Goal: Task Accomplishment & Management: Complete application form

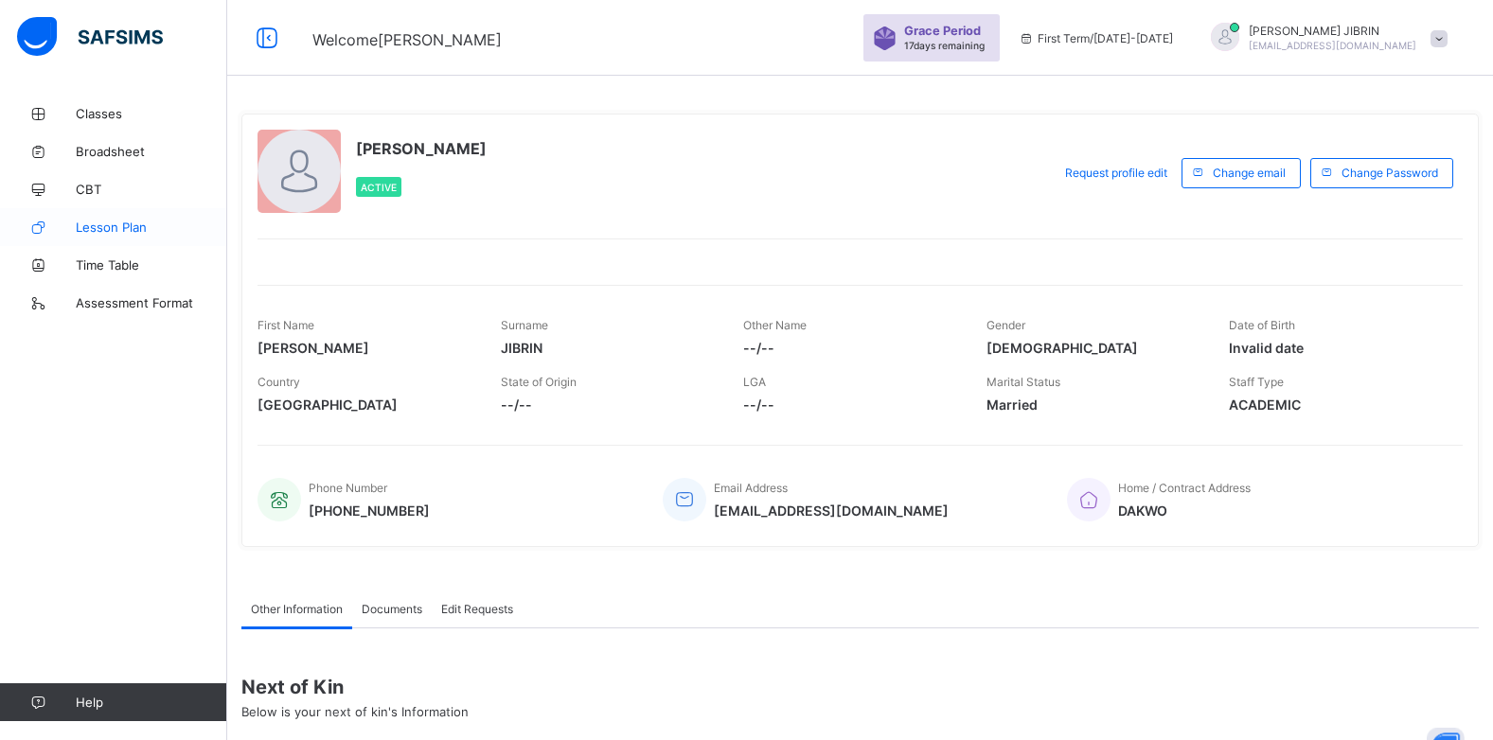
click at [133, 227] on span "Lesson Plan" at bounding box center [151, 227] width 151 height 15
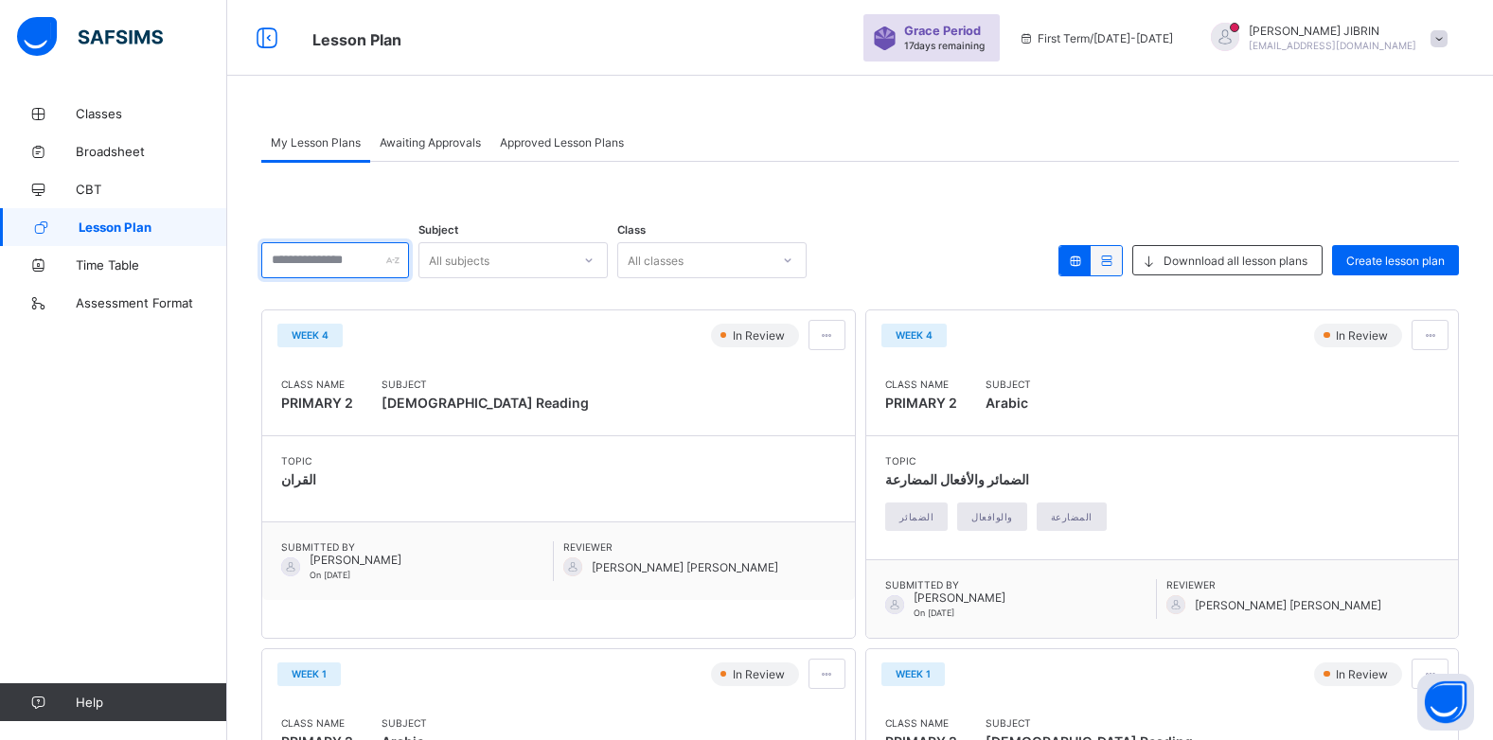
click at [409, 258] on div at bounding box center [335, 260] width 148 height 36
click at [1379, 255] on span "Create lesson plan" at bounding box center [1395, 261] width 98 height 14
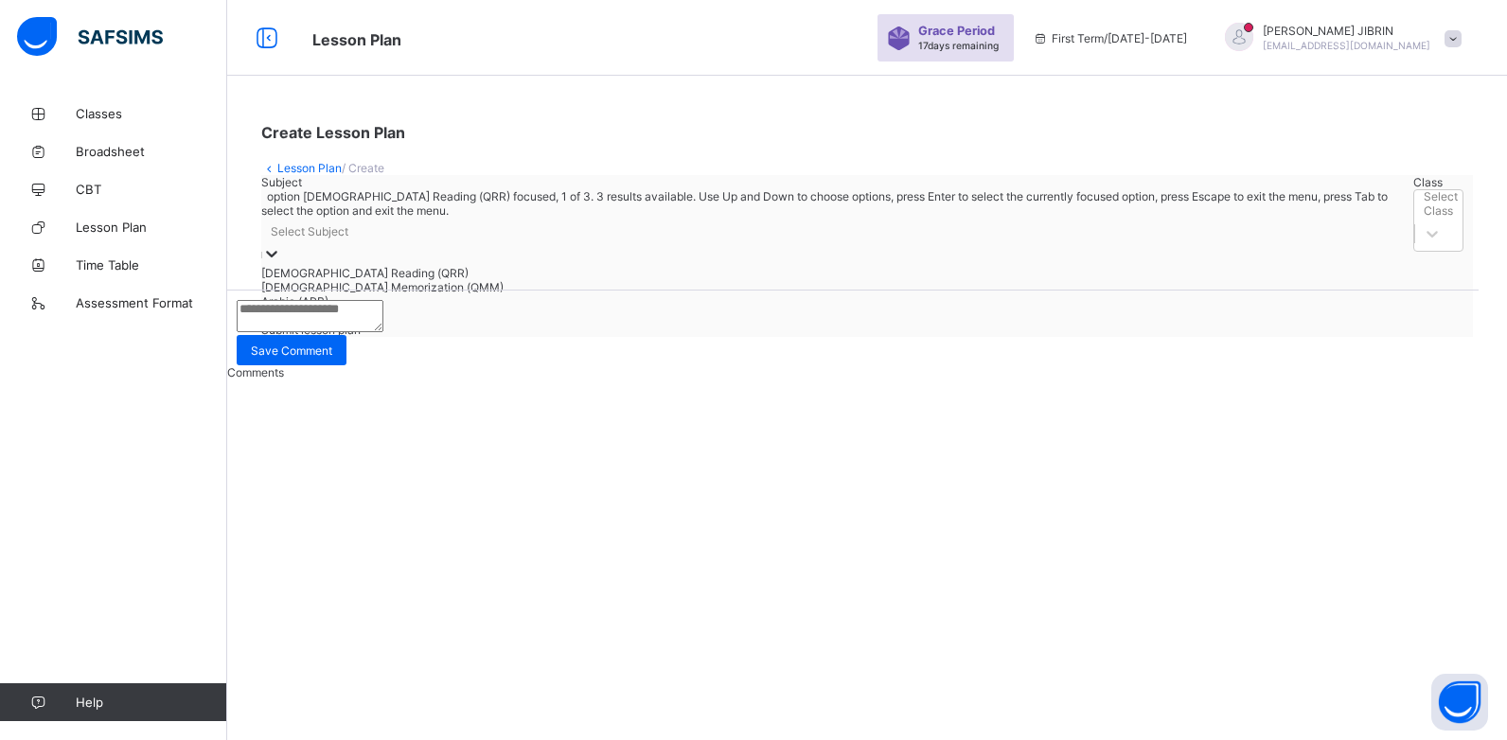
click at [381, 244] on div "Select Subject" at bounding box center [832, 231] width 1143 height 27
click at [394, 280] on div "[DEMOGRAPHIC_DATA] Reading (QRR)" at bounding box center [832, 273] width 1143 height 14
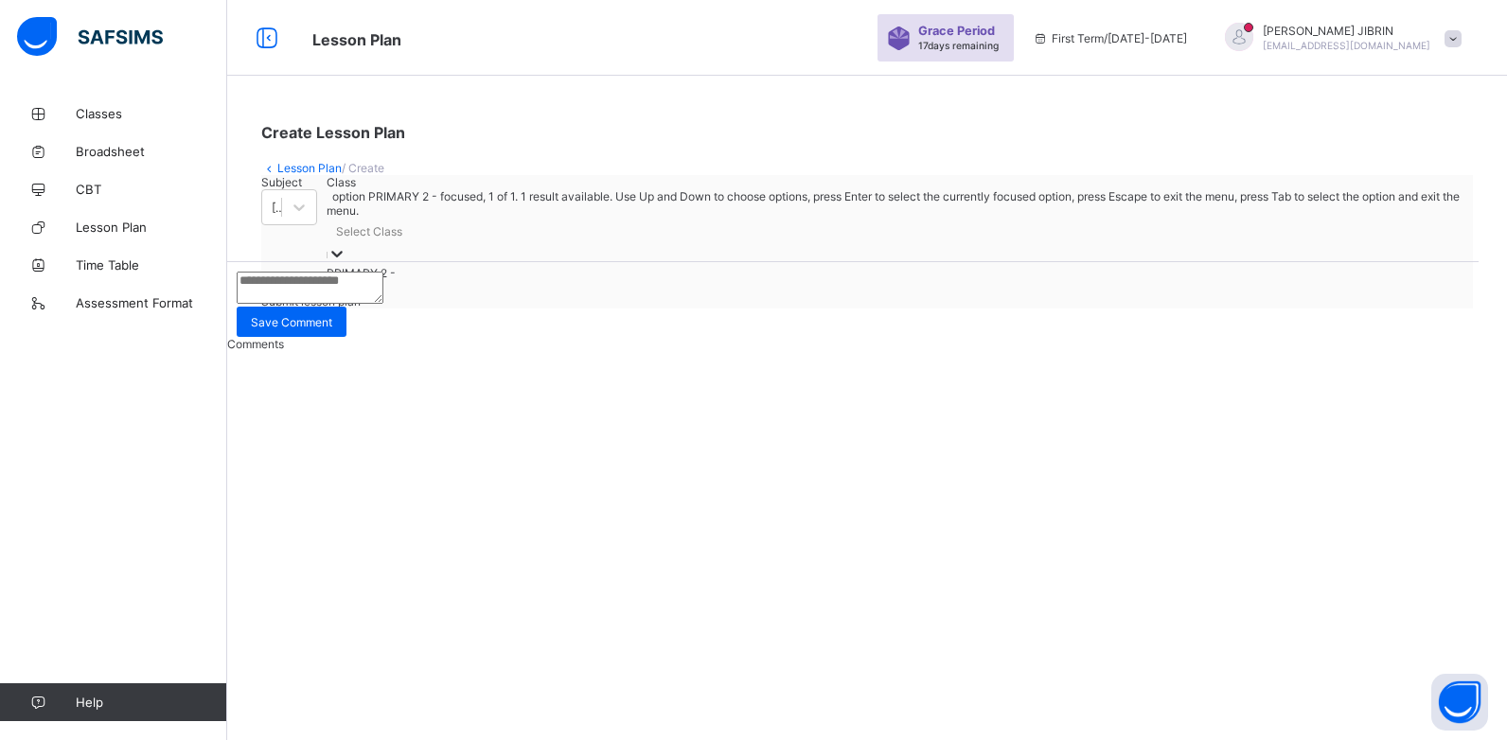
click at [402, 239] on div "Select Class" at bounding box center [369, 231] width 66 height 14
click at [526, 280] on div "PRIMARY 2 -" at bounding box center [895, 273] width 1137 height 14
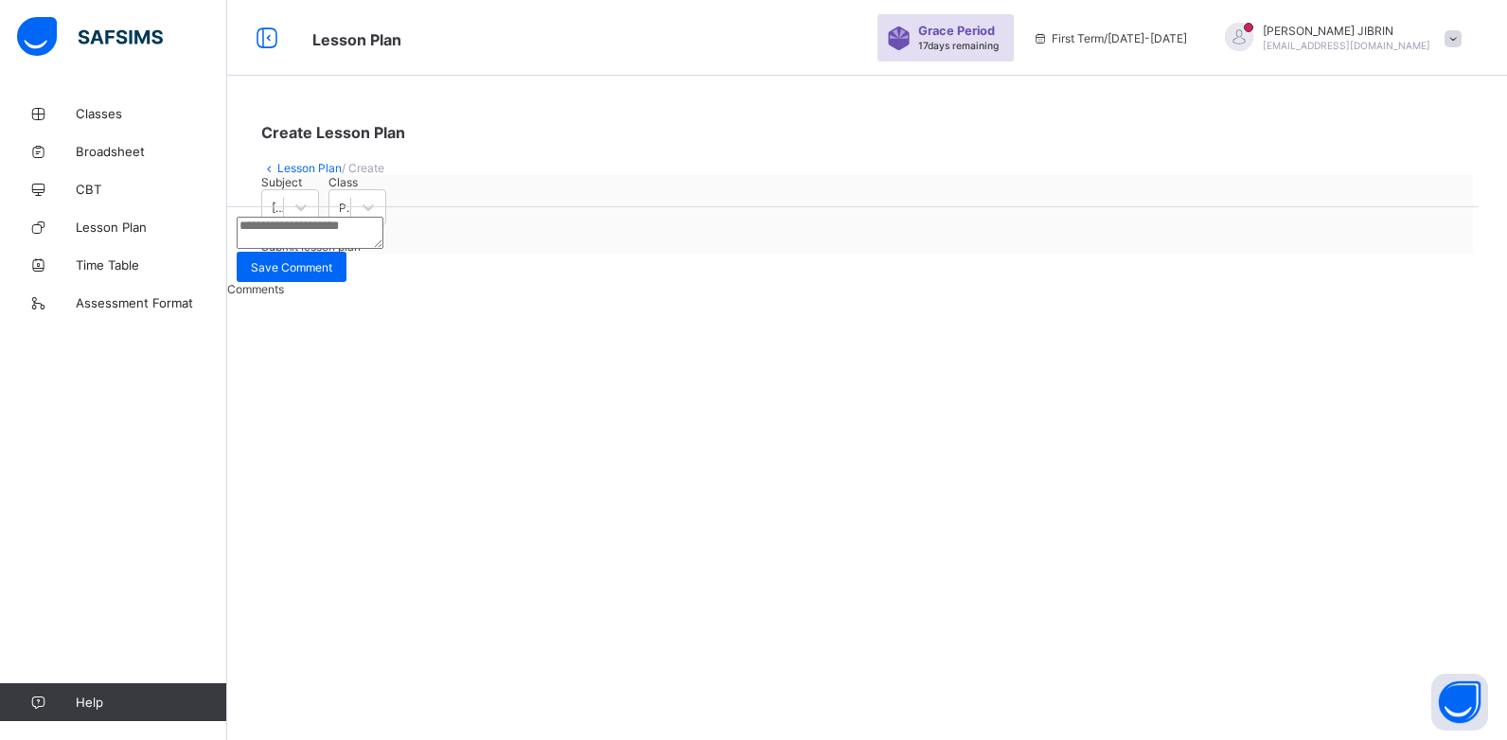
click at [1309, 254] on div "Submit lesson plan" at bounding box center [867, 247] width 1212 height 14
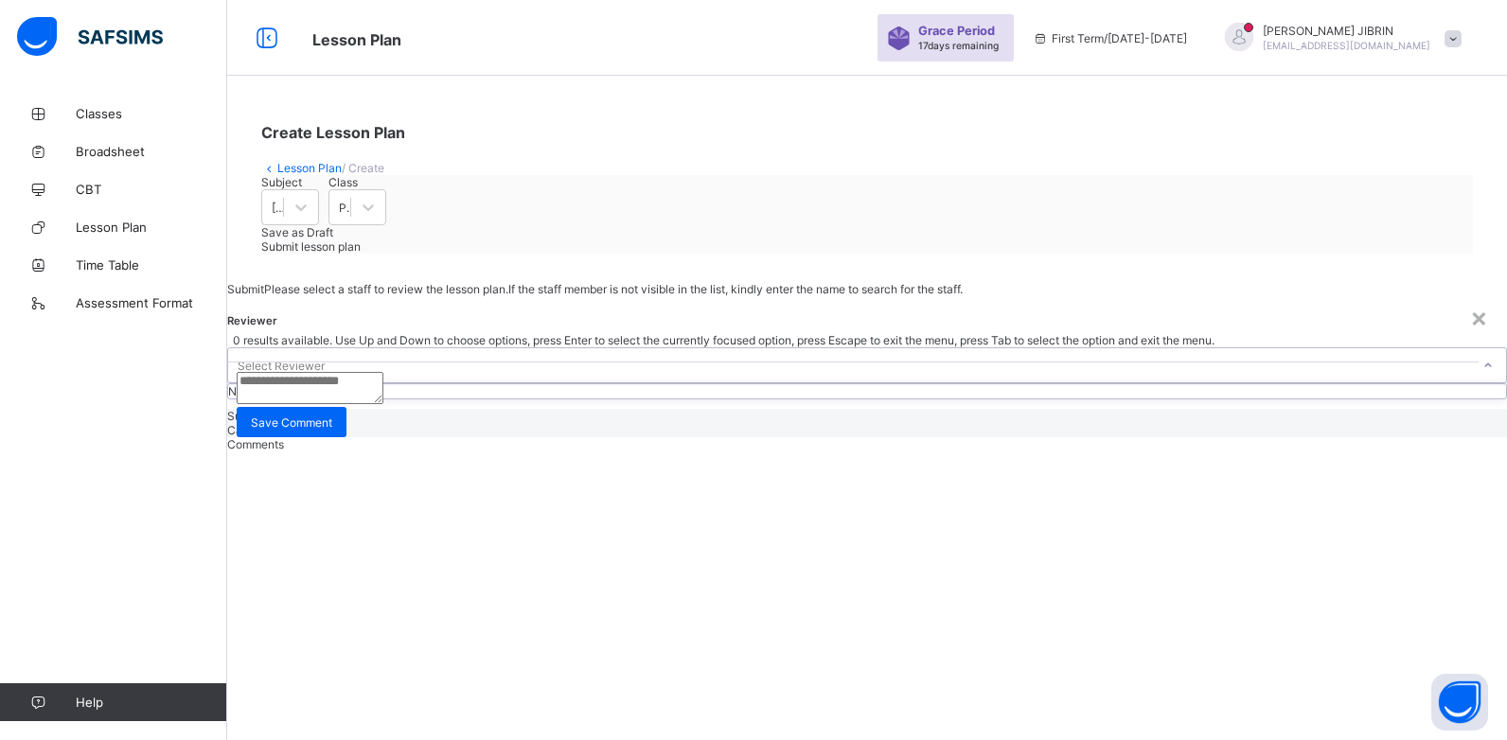
click at [325, 376] on div "Select Reviewer" at bounding box center [281, 366] width 87 height 36
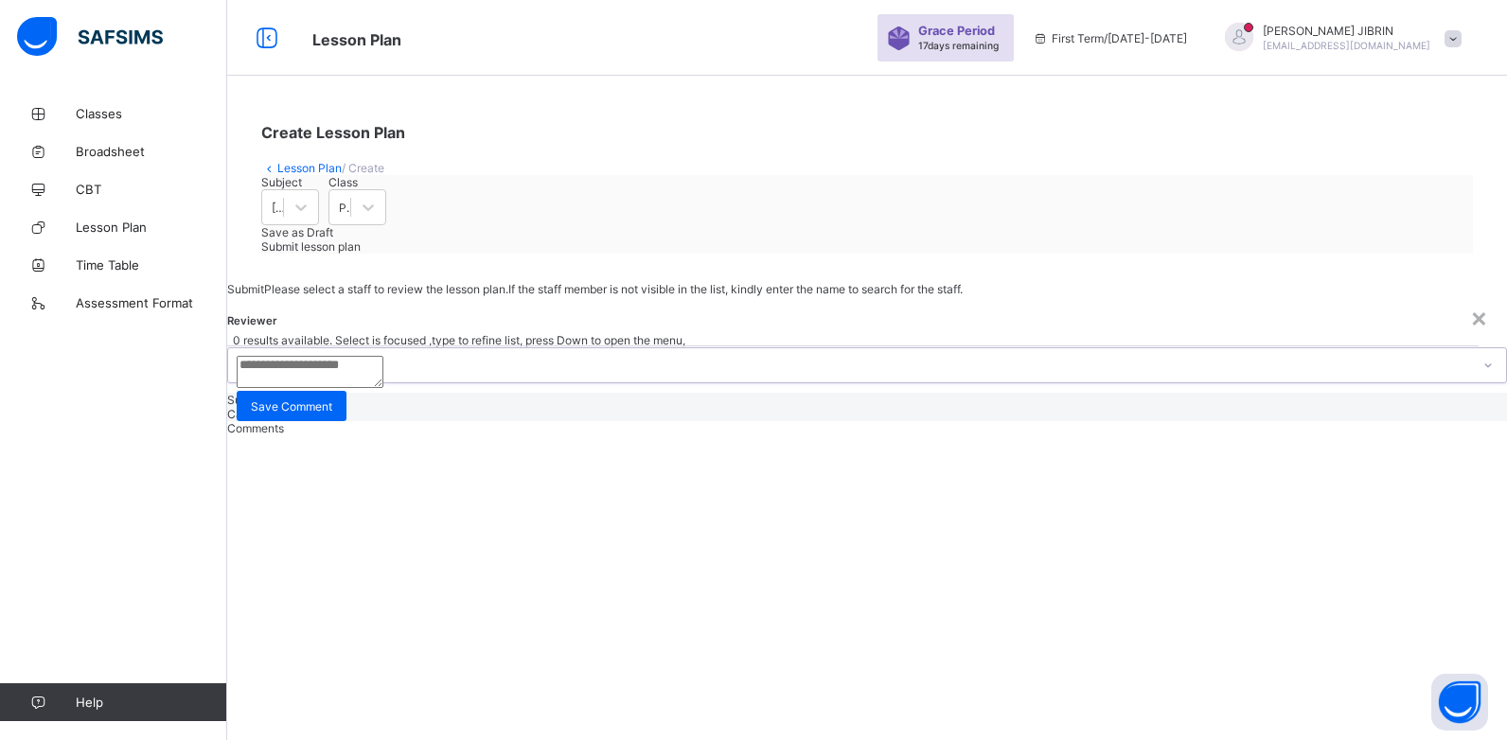
click at [325, 370] on div "Select Reviewer" at bounding box center [281, 366] width 87 height 36
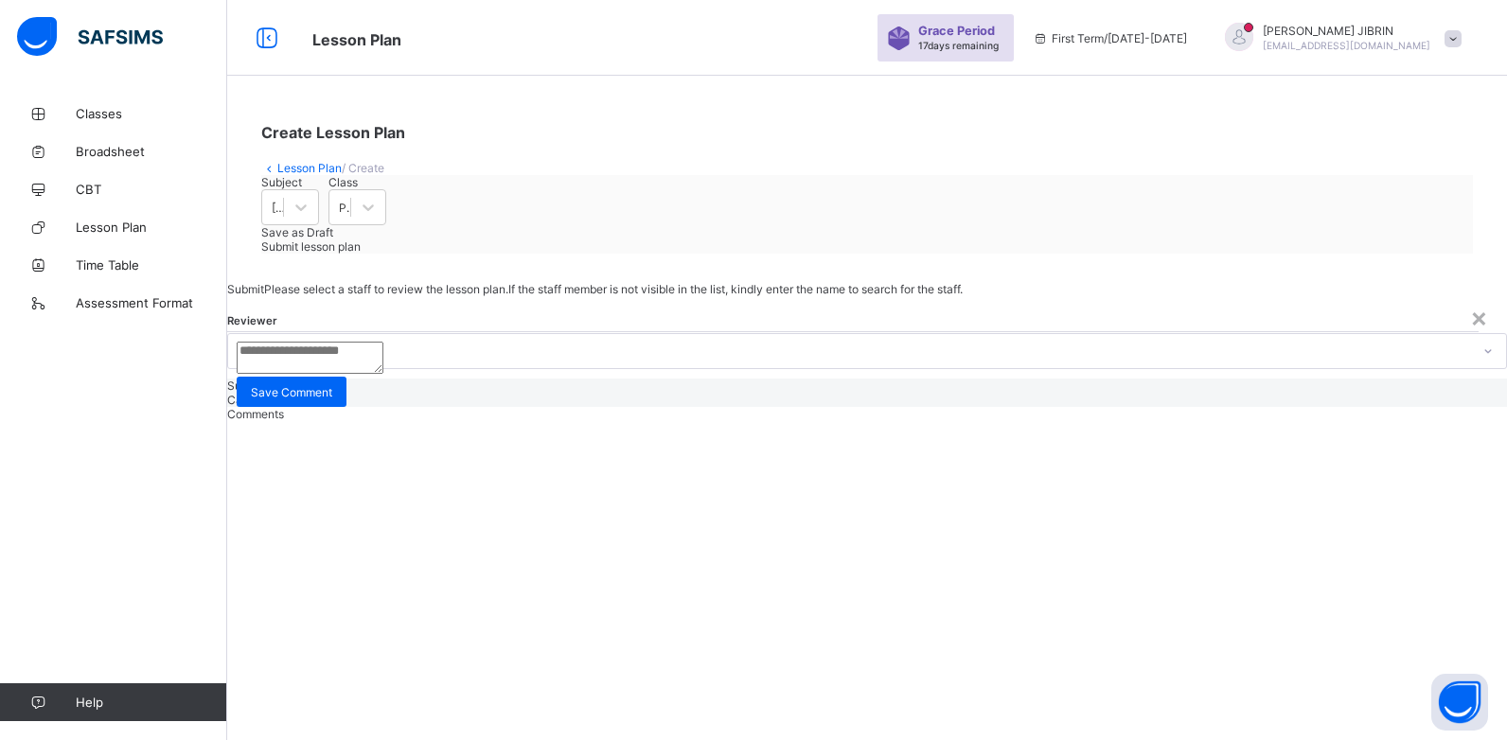
click at [227, 282] on div "× Submit Please select a staff to review the lesson plan. If the staff member i…" at bounding box center [867, 344] width 1280 height 125
click at [311, 282] on div "× Submit Please select a staff to review the lesson plan. If the staff member i…" at bounding box center [867, 344] width 1280 height 125
click at [332, 282] on div "× Submit Please select a staff to review the lesson plan. If the staff member i…" at bounding box center [867, 344] width 1280 height 125
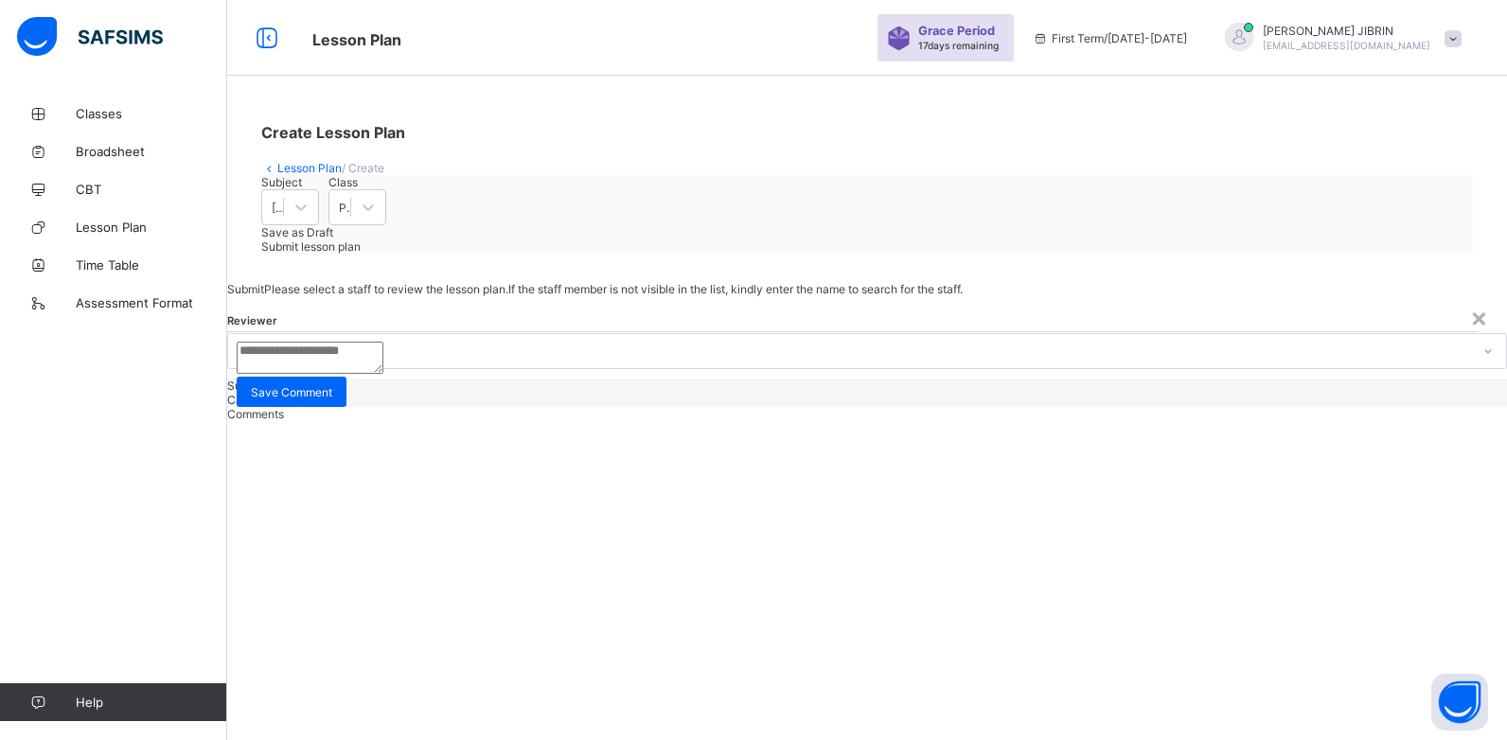
click at [357, 282] on div "× Submit Please select a staff to review the lesson plan. If the staff member i…" at bounding box center [867, 344] width 1280 height 125
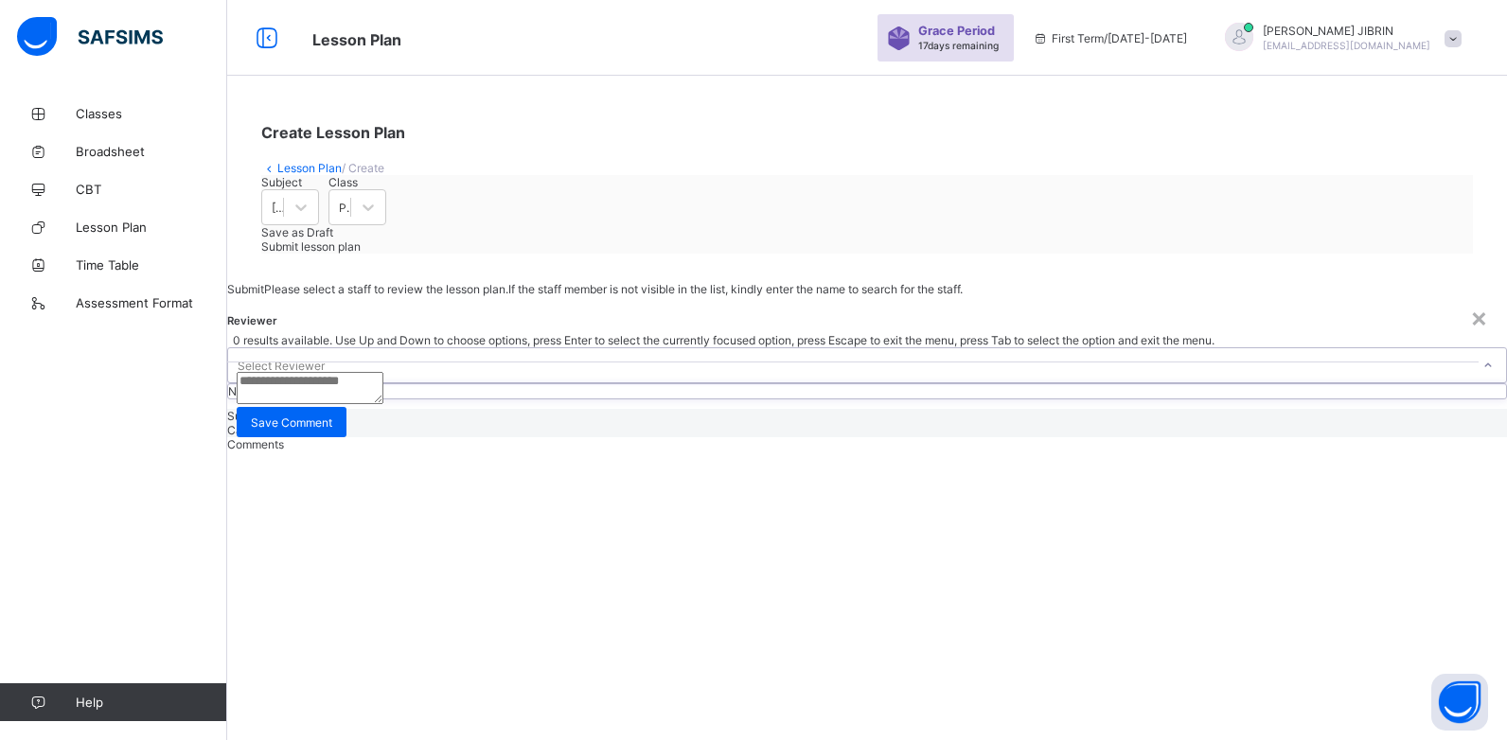
click at [1483, 375] on icon at bounding box center [1488, 365] width 11 height 19
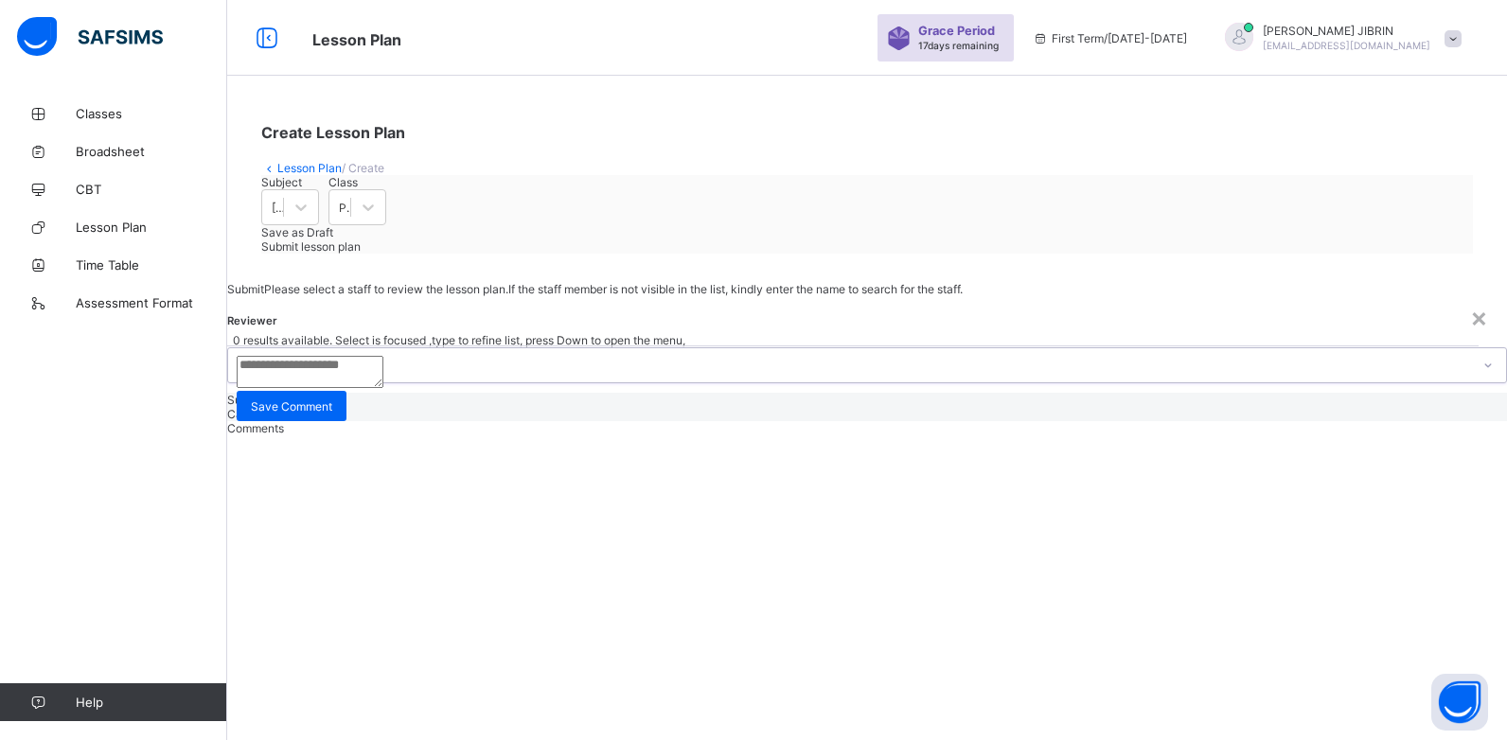
click at [633, 365] on div "Select Reviewer" at bounding box center [849, 365] width 1242 height 34
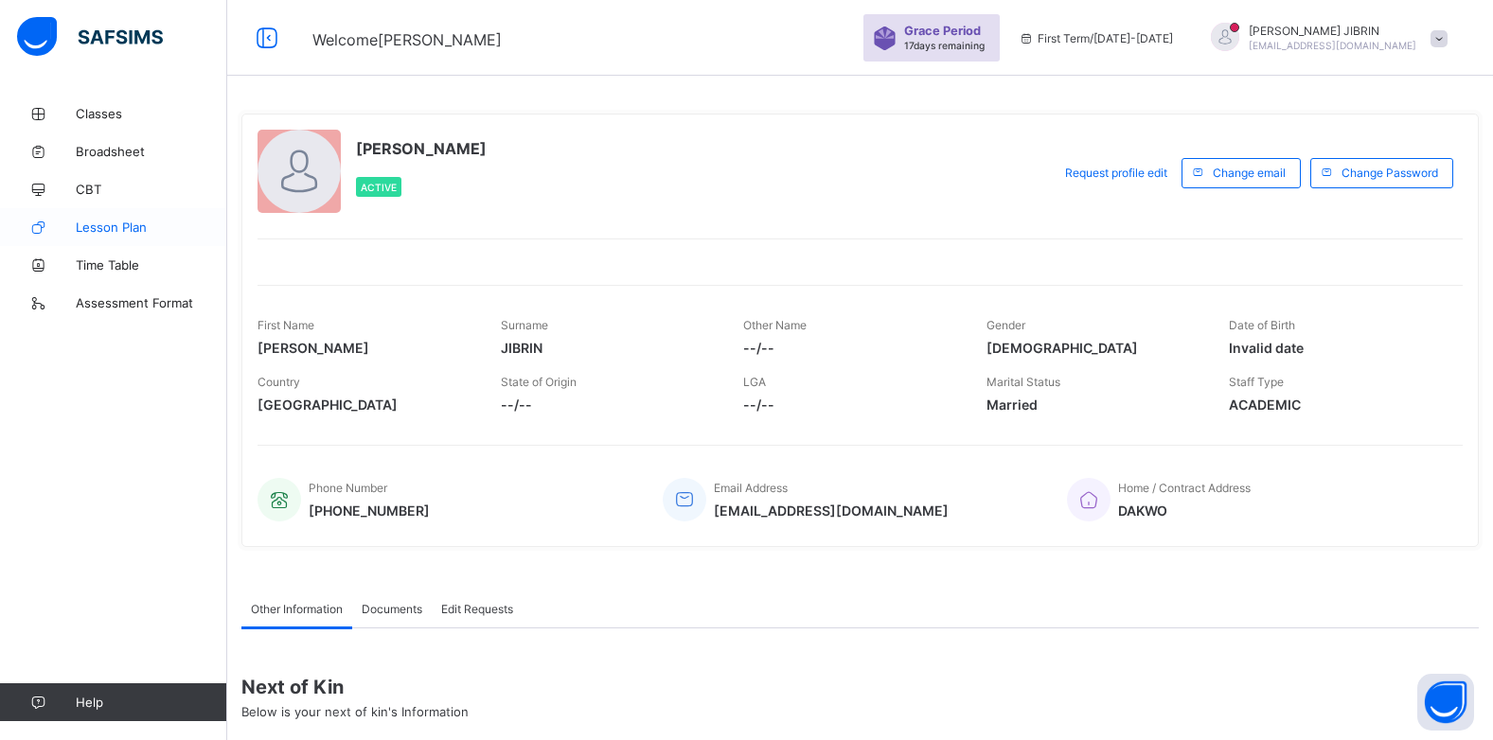
click at [89, 235] on link "Lesson Plan" at bounding box center [113, 227] width 227 height 38
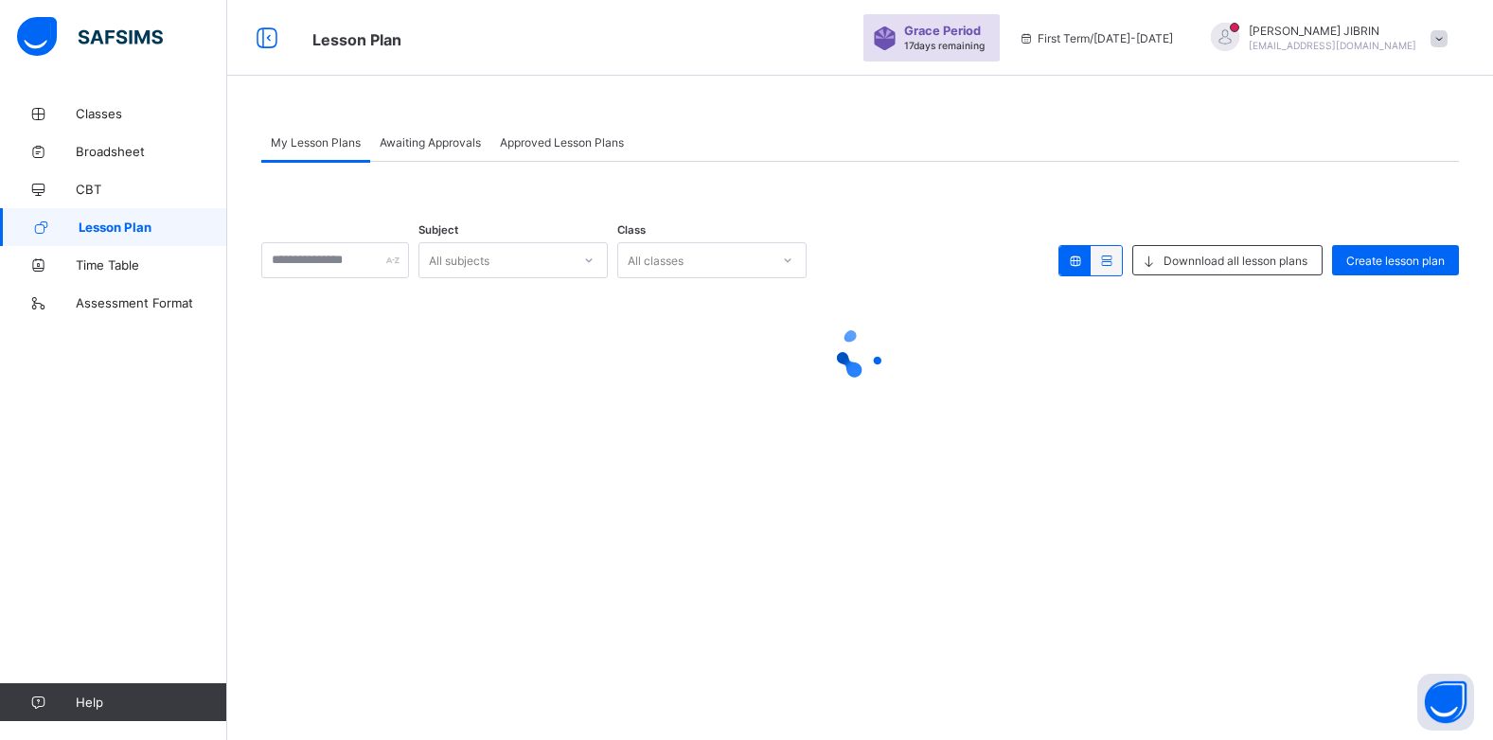
click at [89, 235] on link "Lesson Plan" at bounding box center [113, 227] width 227 height 38
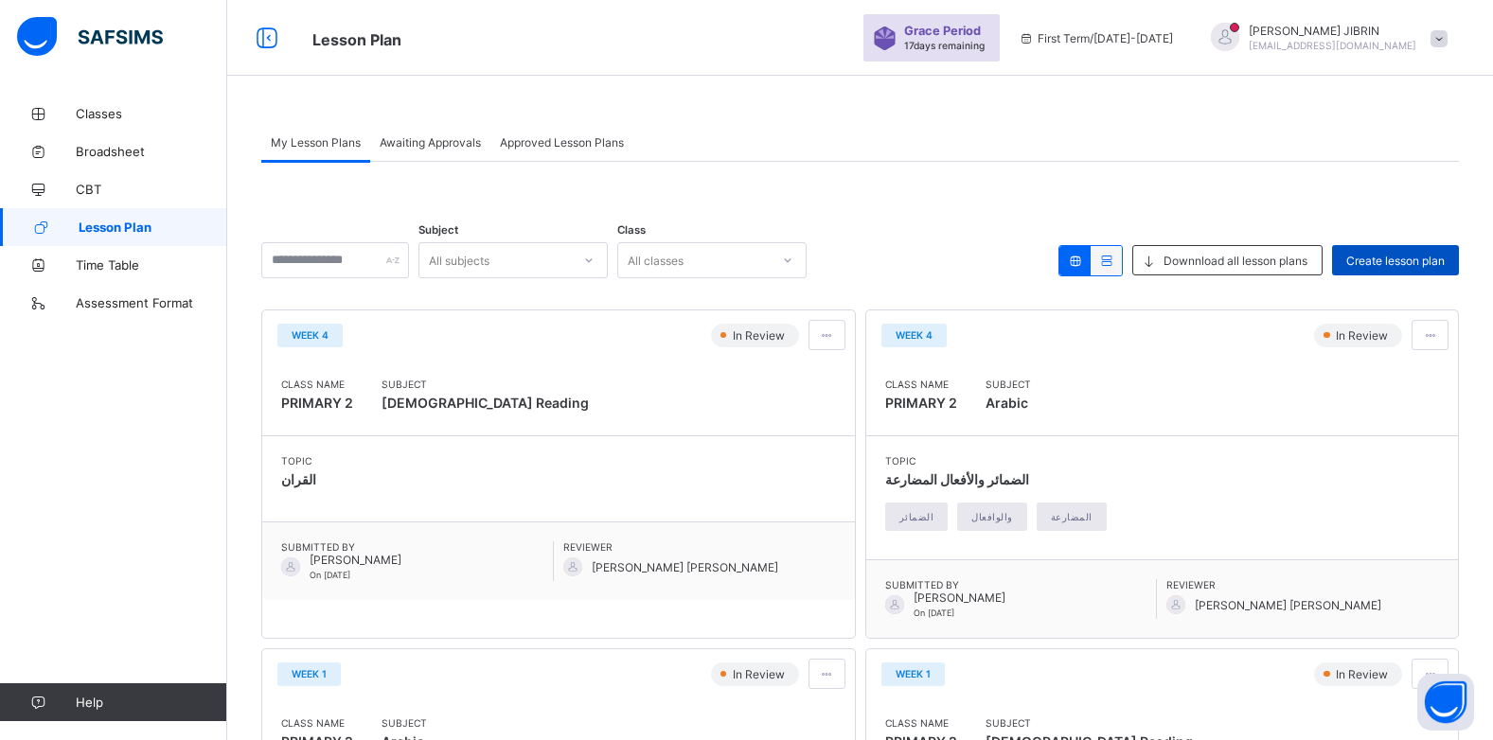
click at [1405, 258] on span "Create lesson plan" at bounding box center [1395, 261] width 98 height 14
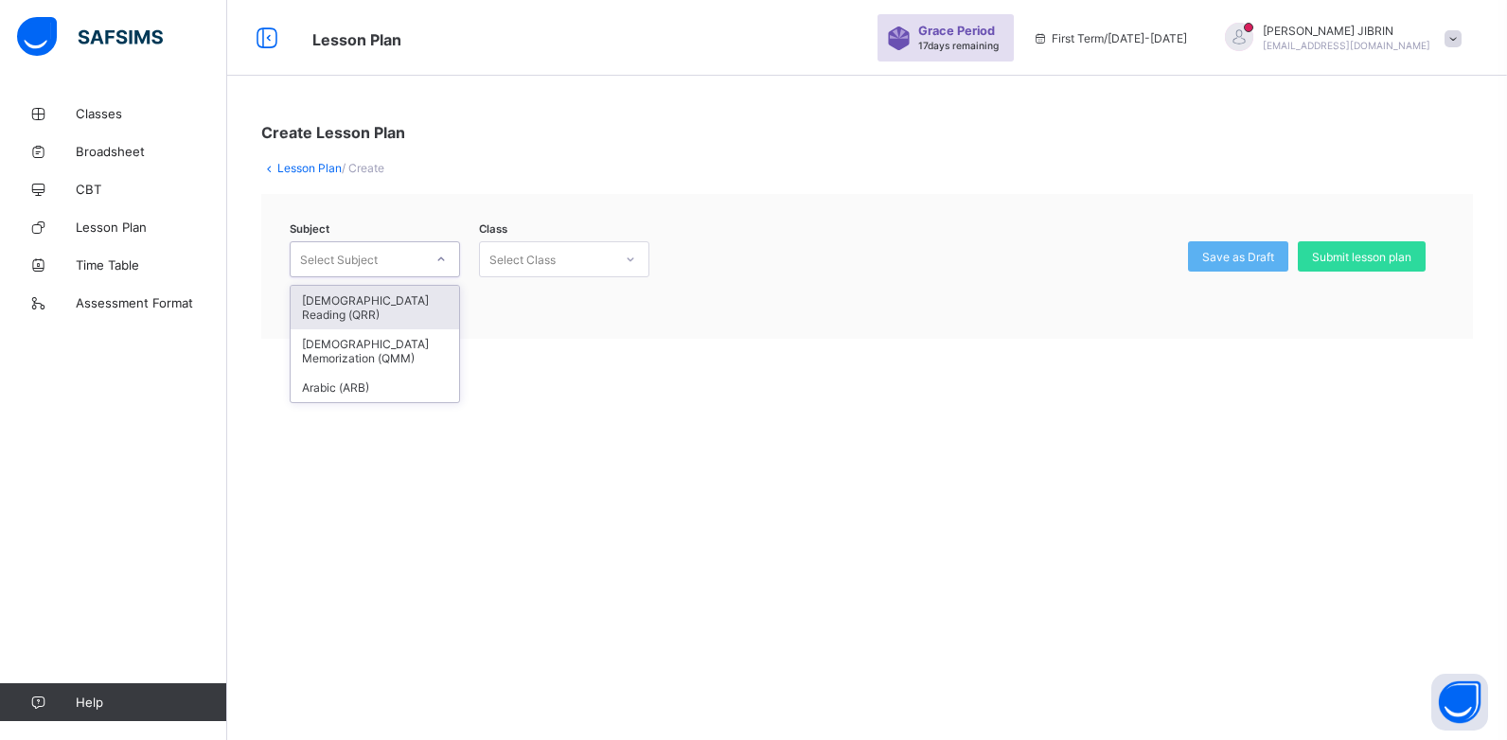
click at [348, 258] on div "Select Subject" at bounding box center [339, 259] width 78 height 36
click at [365, 298] on div "[DEMOGRAPHIC_DATA] Reading (QRR)" at bounding box center [375, 308] width 169 height 44
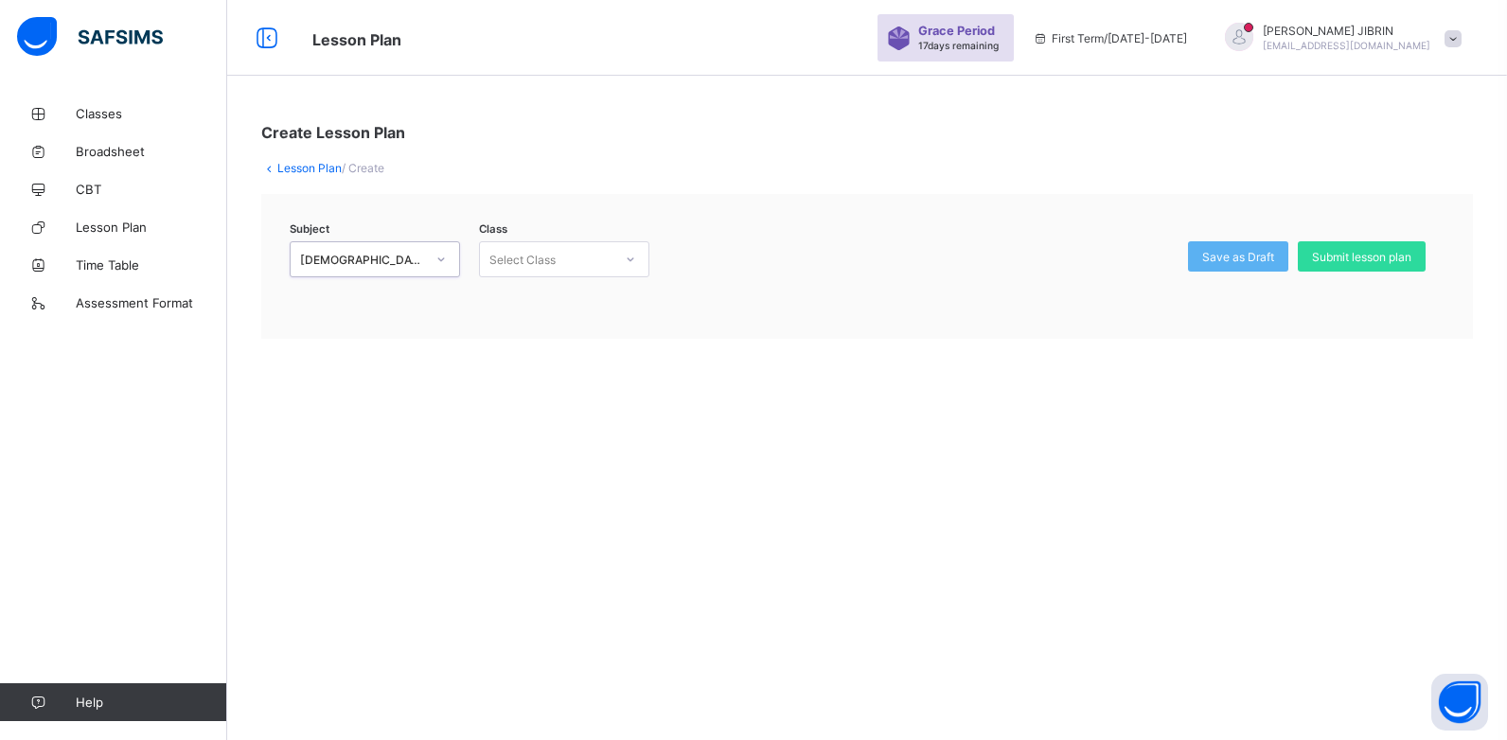
click at [498, 259] on div "Select Class" at bounding box center [523, 259] width 66 height 36
click at [507, 303] on div "PRIMARY 2 -" at bounding box center [564, 300] width 169 height 29
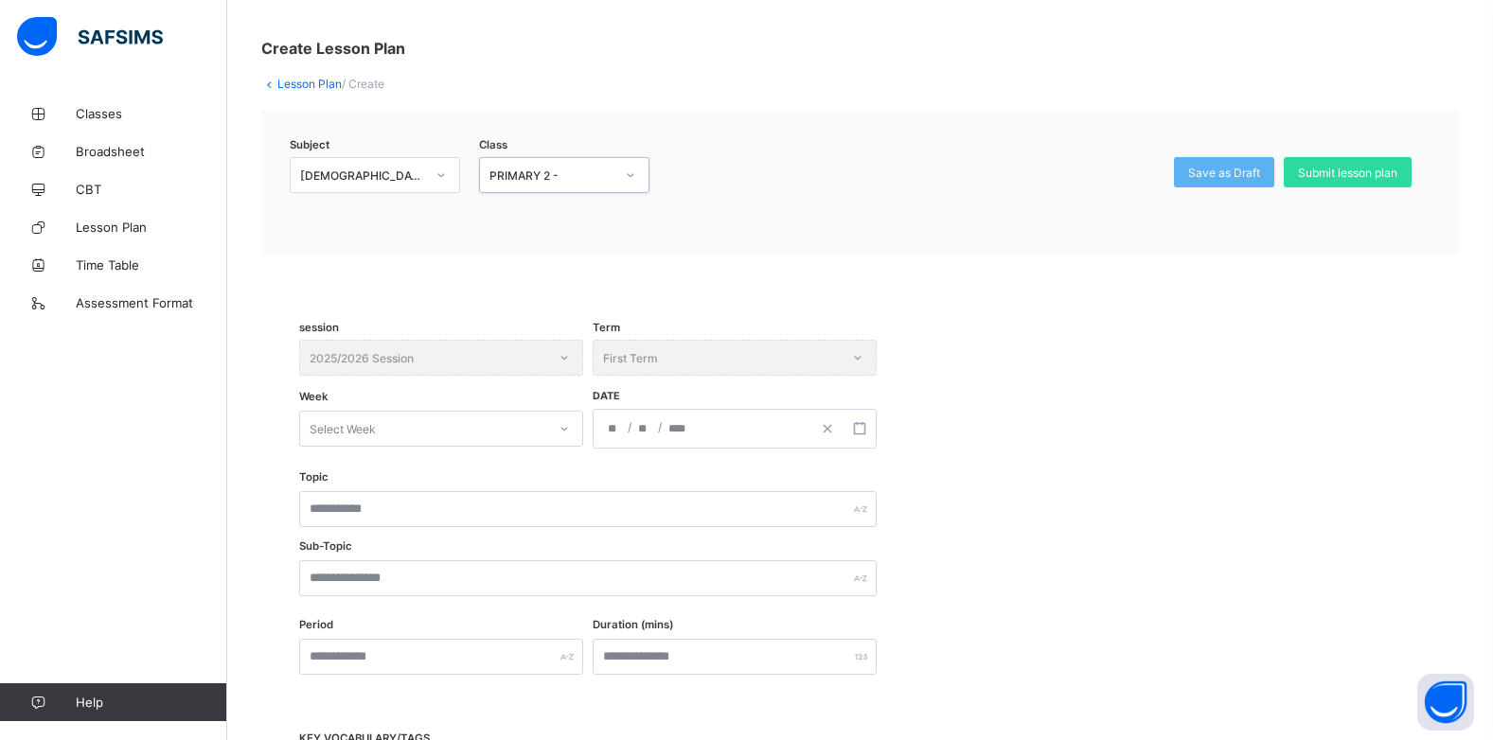
click at [363, 447] on div "Select Week" at bounding box center [441, 429] width 284 height 36
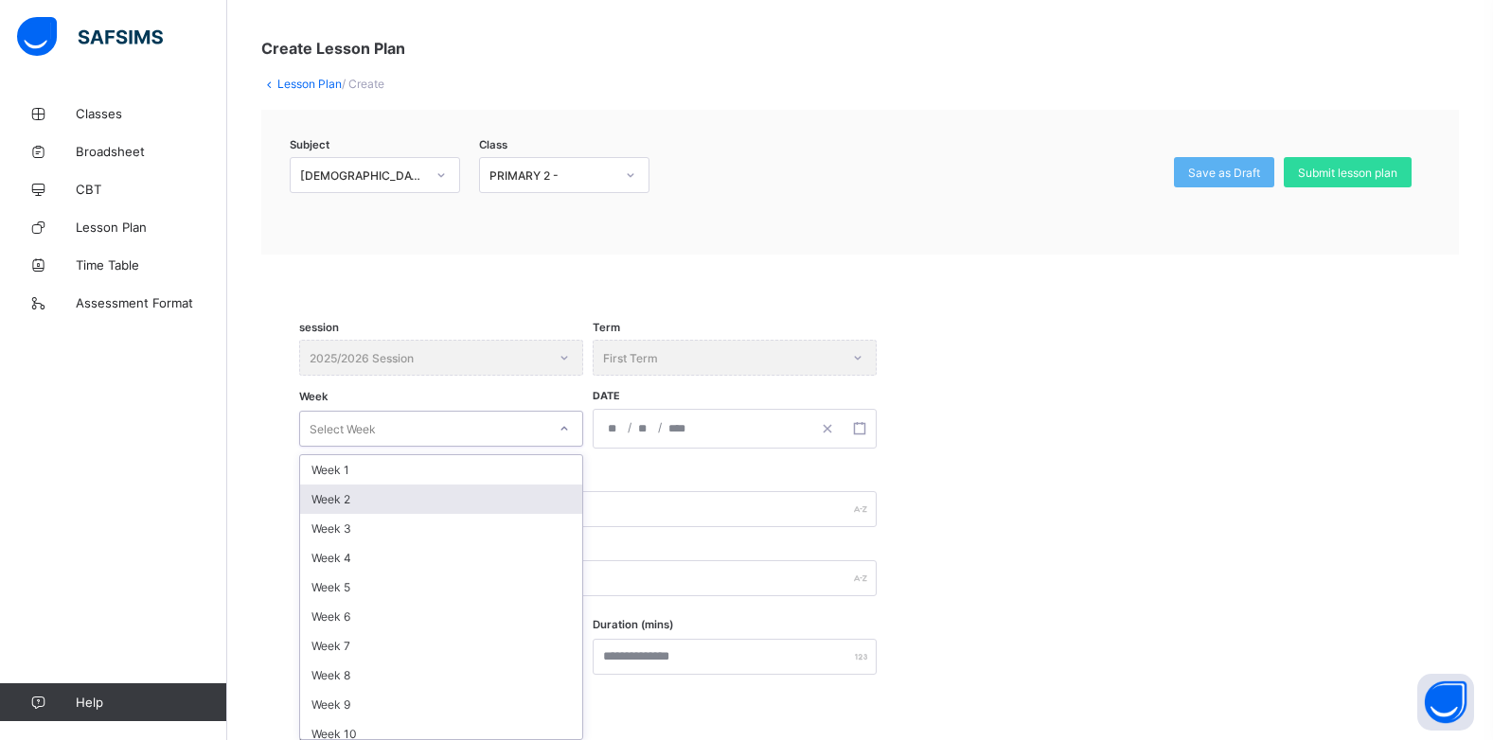
scroll to position [92, 0]
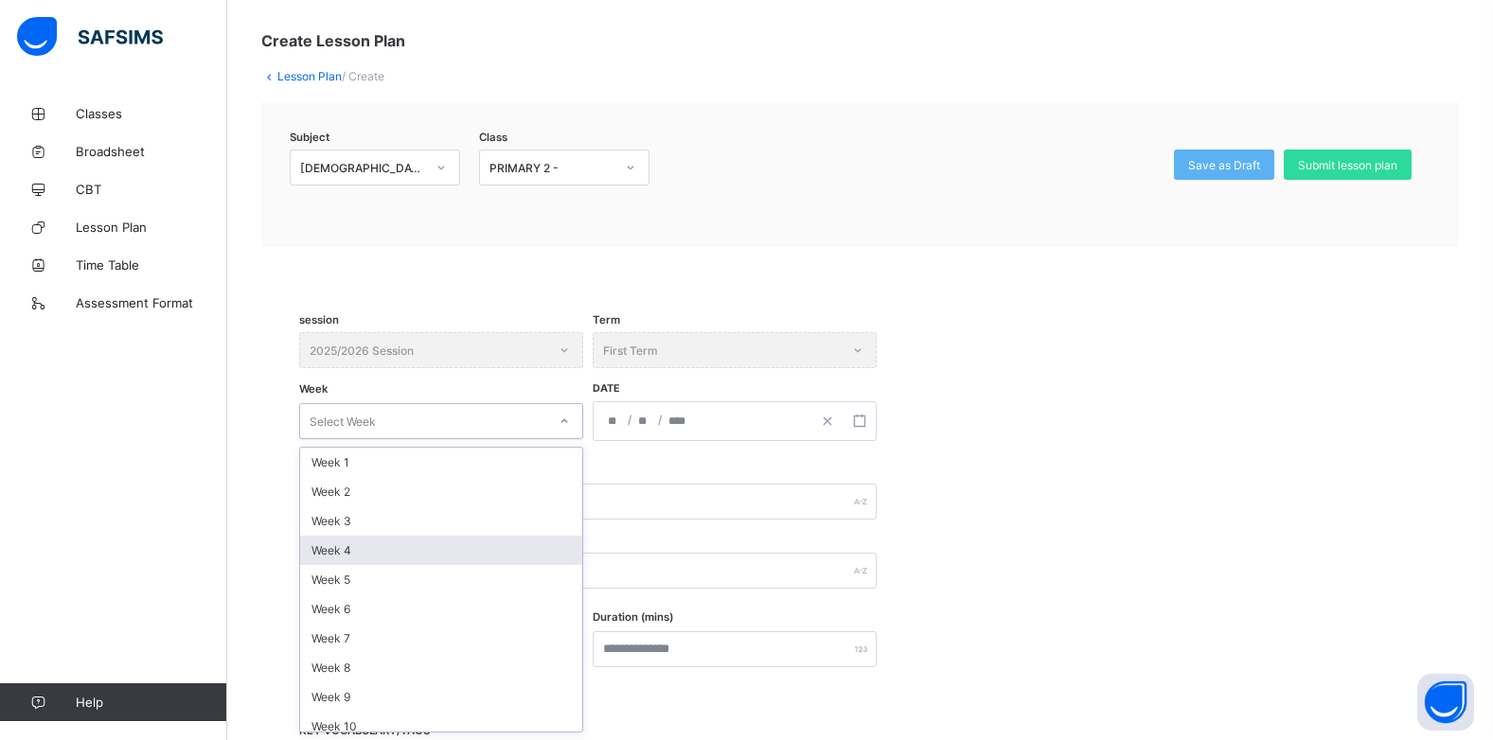
click at [374, 547] on div "Week 4" at bounding box center [441, 550] width 282 height 29
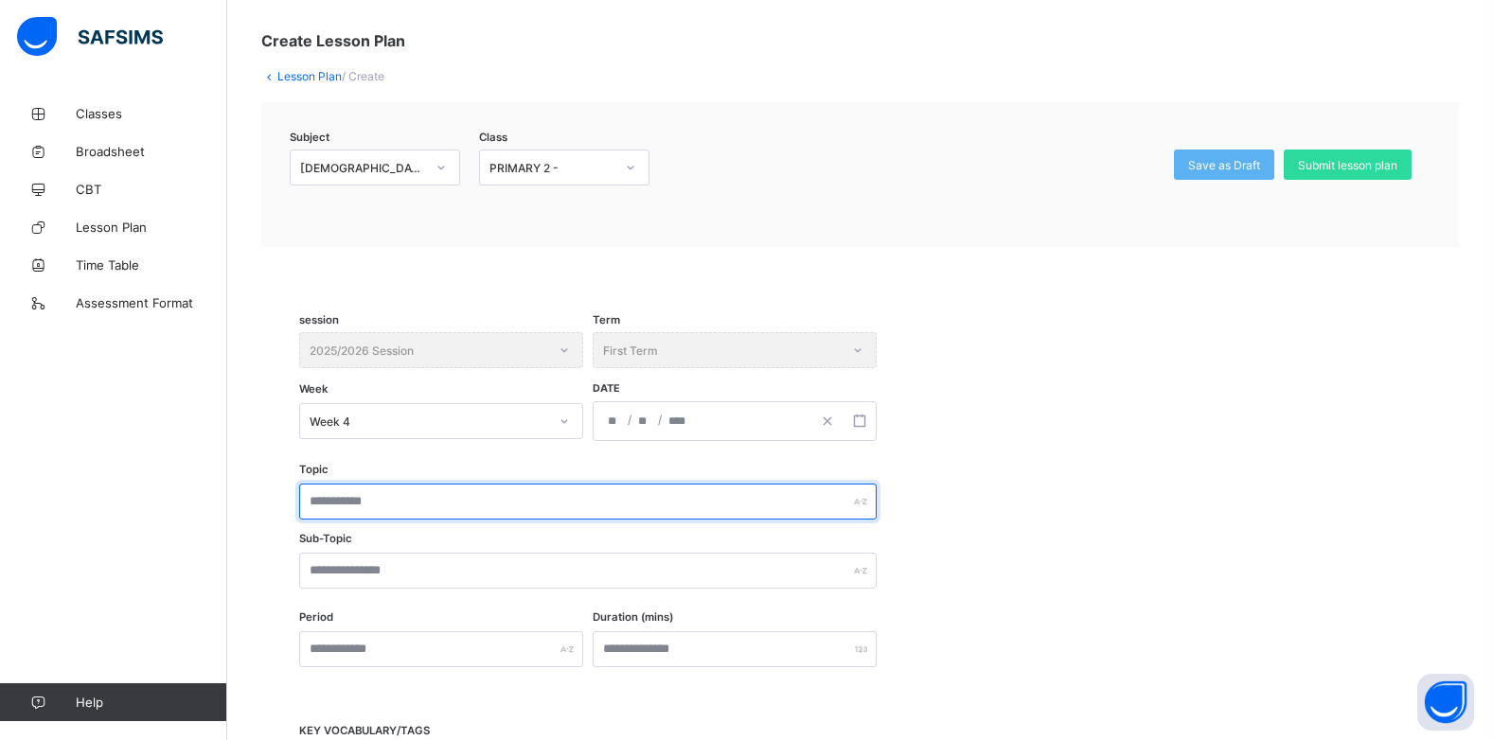
click at [372, 501] on input "text" at bounding box center [588, 502] width 578 height 36
type input "*"
drag, startPoint x: 414, startPoint y: 494, endPoint x: 419, endPoint y: 511, distance: 17.7
click at [419, 511] on input "text" at bounding box center [588, 502] width 578 height 36
type input "**********"
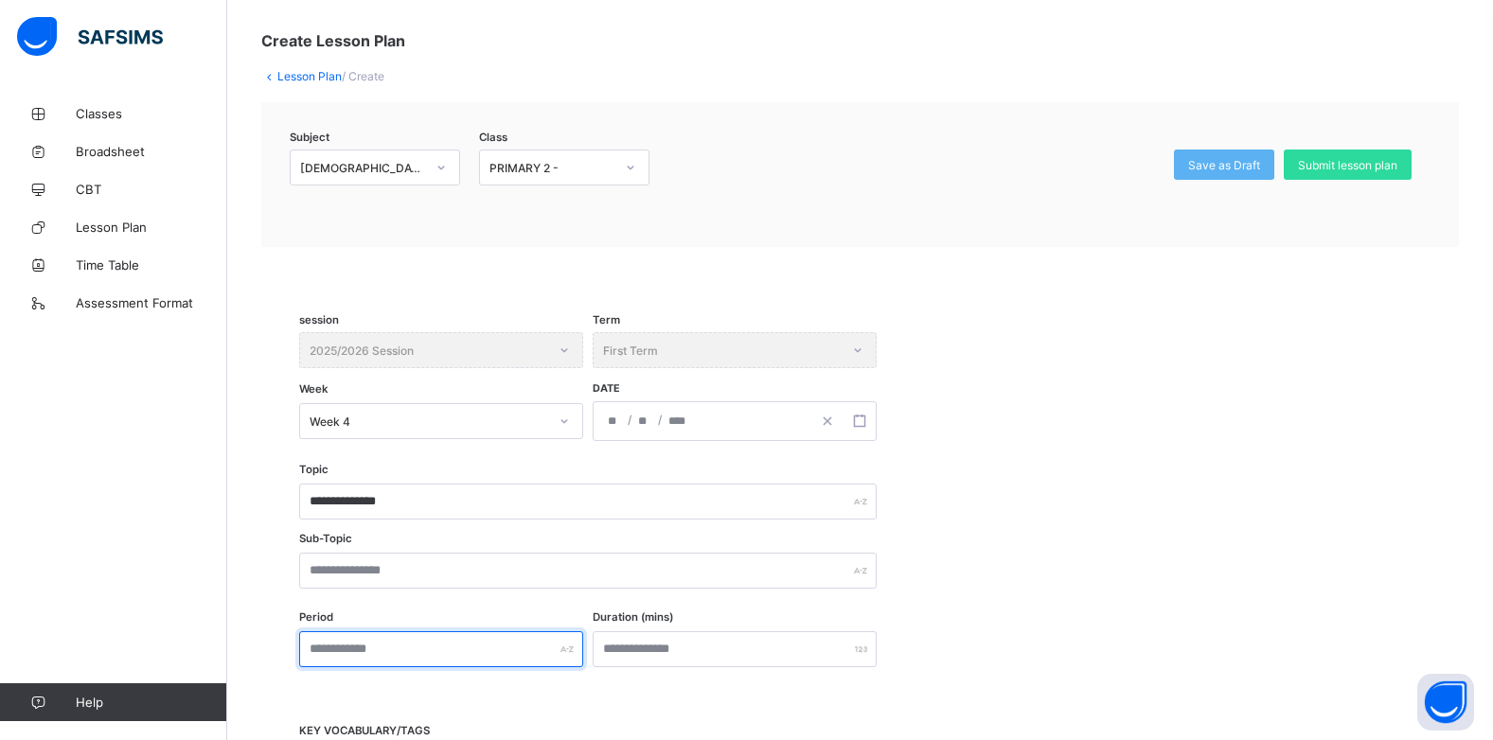
drag, startPoint x: 416, startPoint y: 638, endPoint x: 482, endPoint y: 639, distance: 66.3
click at [471, 639] on input "text" at bounding box center [441, 650] width 284 height 36
type input "*"
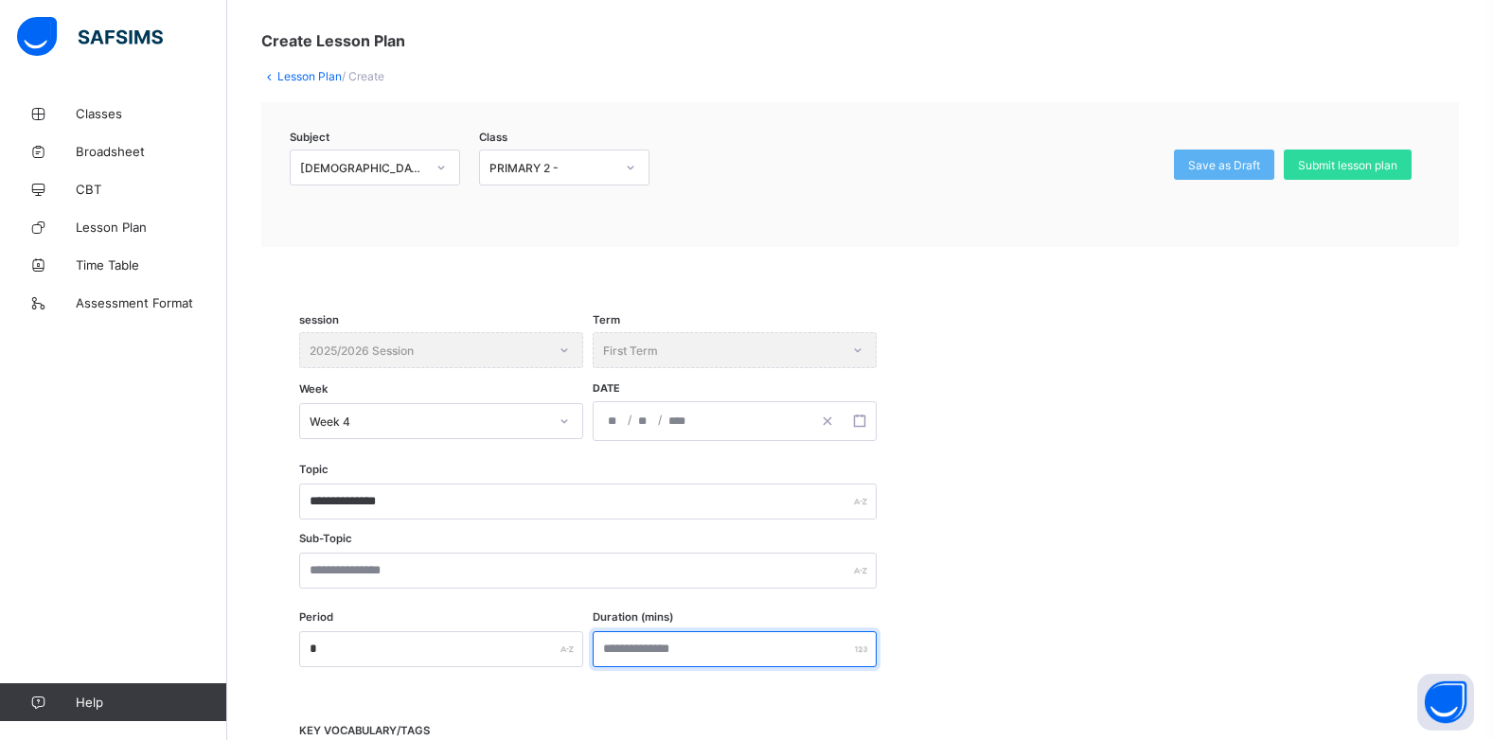
click at [644, 643] on input "number" at bounding box center [735, 650] width 284 height 36
type input "**"
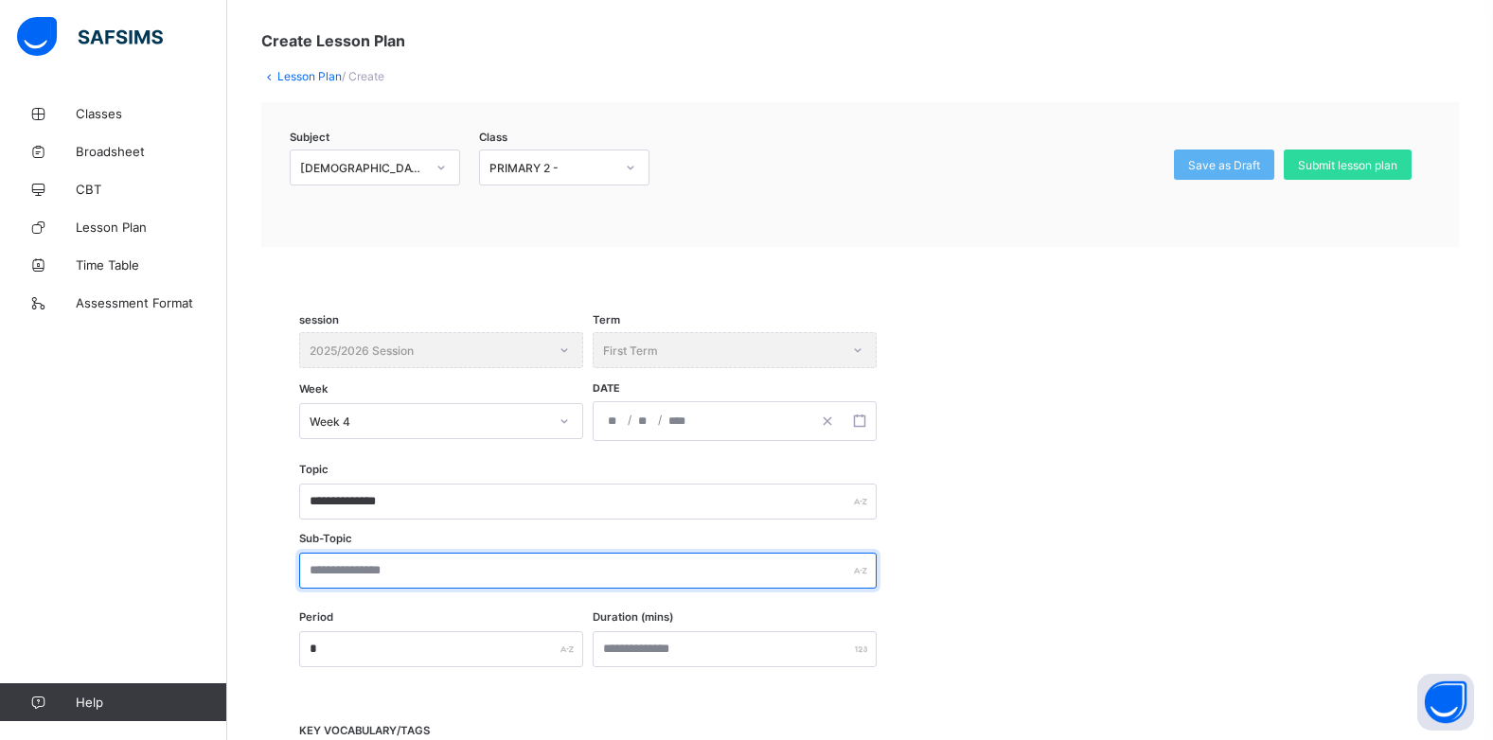
click at [408, 577] on input "text" at bounding box center [588, 571] width 578 height 36
type input "******"
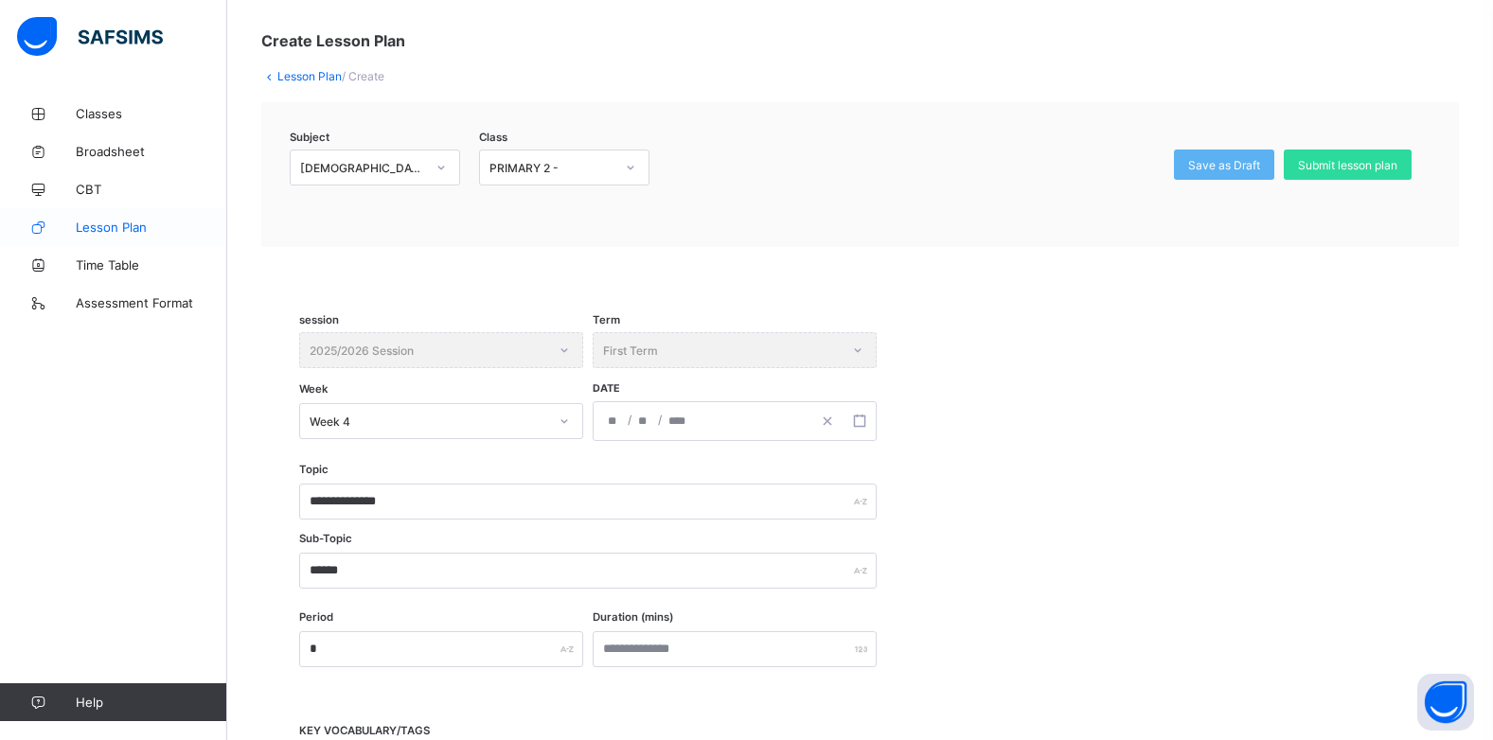
click at [98, 230] on span "Lesson Plan" at bounding box center [151, 227] width 151 height 15
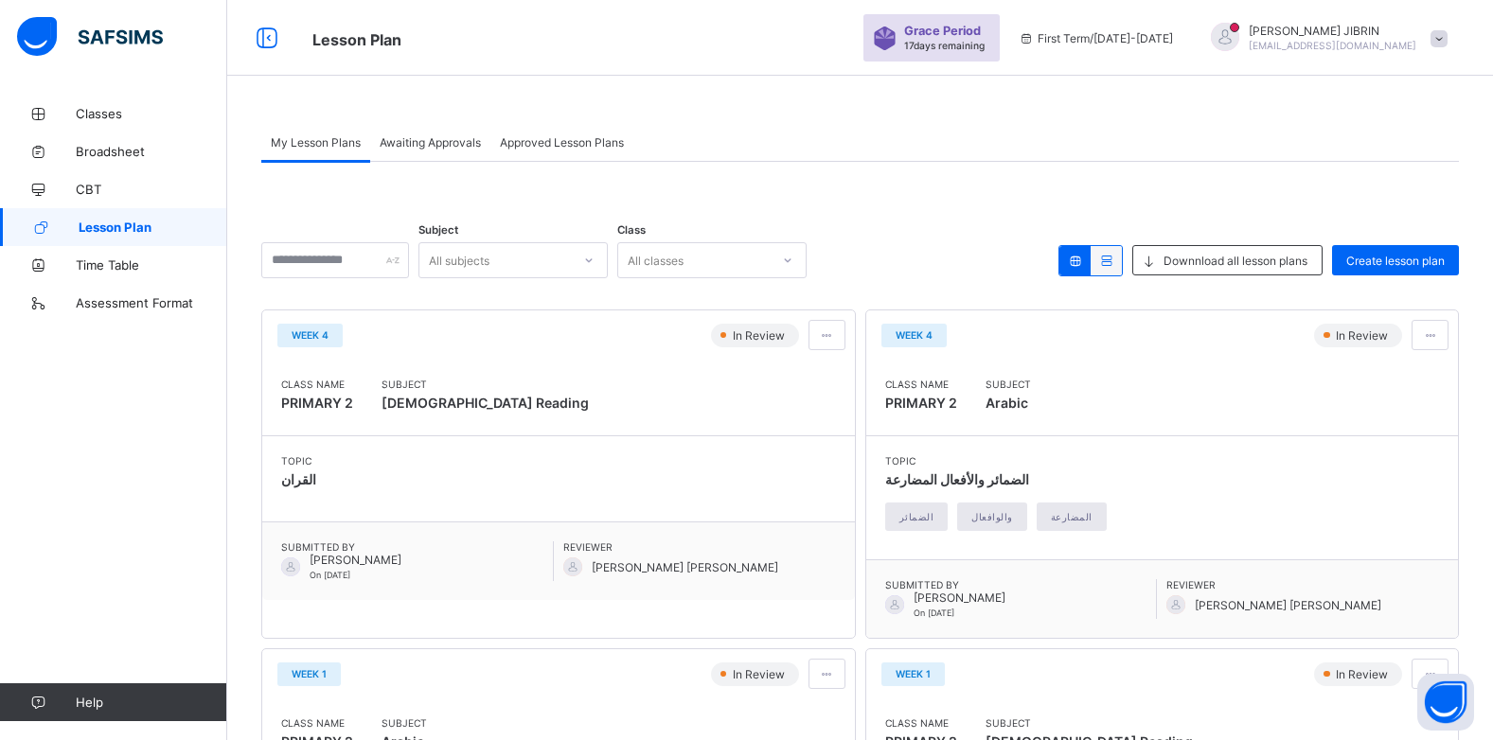
click at [1372, 604] on span "[PERSON_NAME] [PERSON_NAME]" at bounding box center [1303, 605] width 273 height 28
click at [1399, 256] on span "Create lesson plan" at bounding box center [1395, 261] width 98 height 14
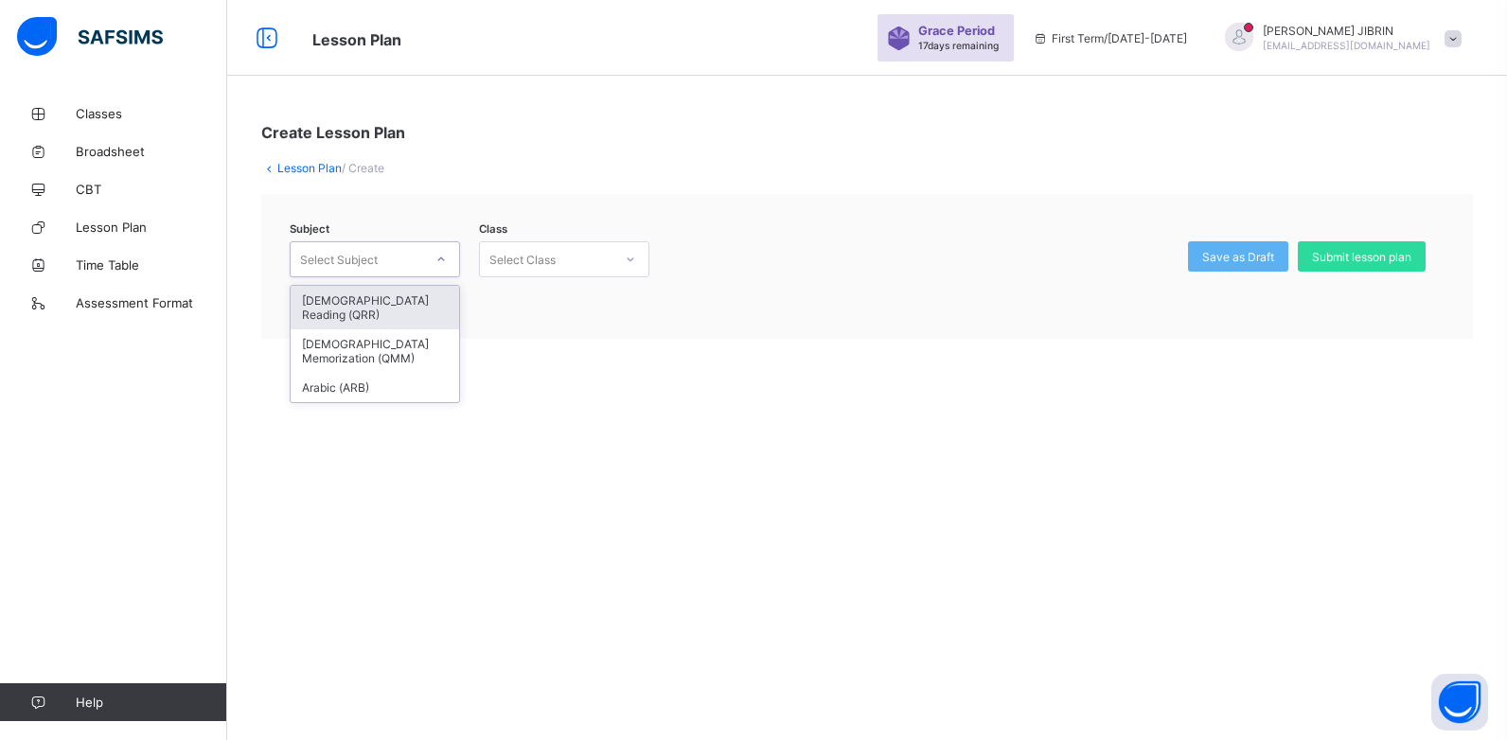
click at [435, 259] on div at bounding box center [441, 259] width 32 height 30
click at [408, 293] on div "[DEMOGRAPHIC_DATA] Reading (QRR)" at bounding box center [375, 308] width 169 height 44
click at [437, 250] on icon at bounding box center [441, 259] width 11 height 19
click at [432, 286] on div "[DEMOGRAPHIC_DATA] Reading (QRR)" at bounding box center [375, 308] width 169 height 44
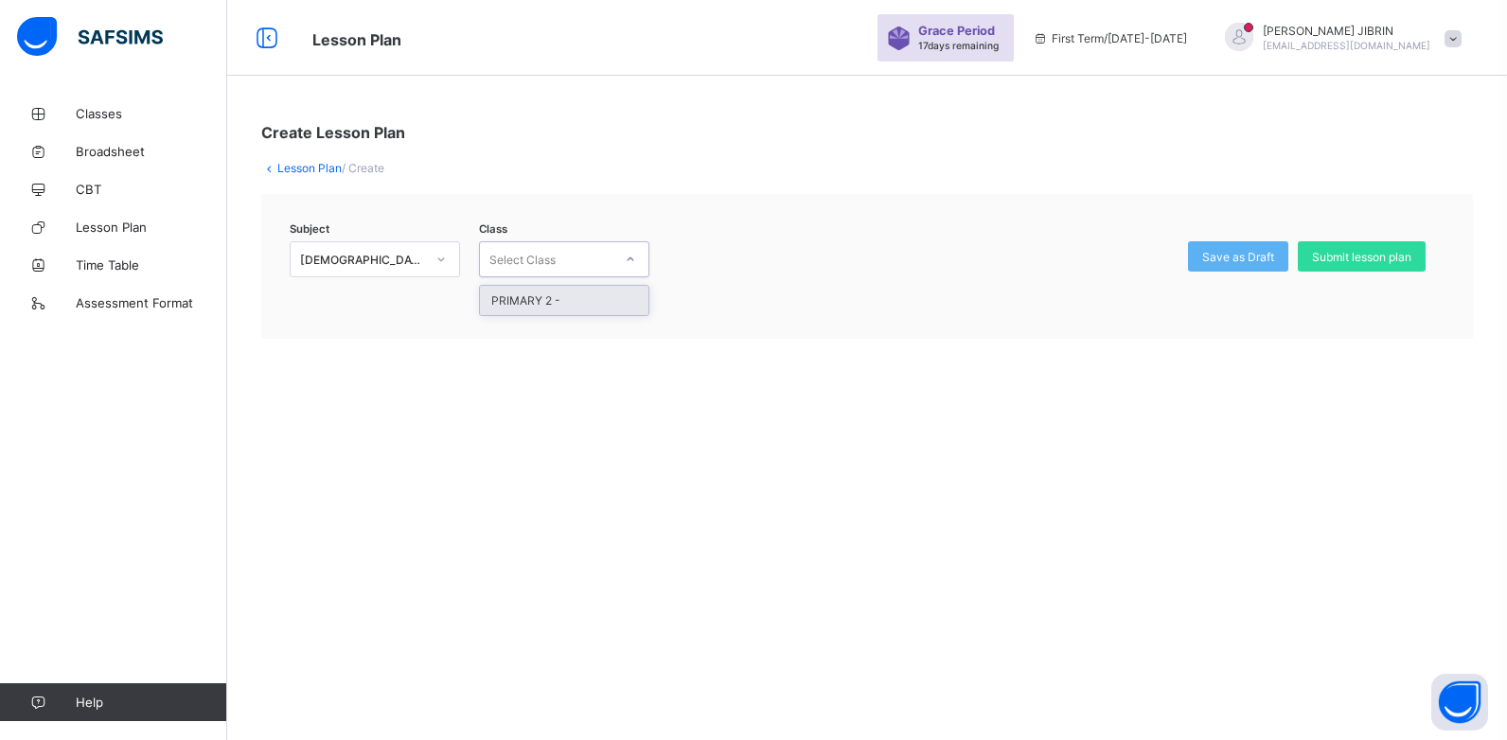
click at [539, 266] on div "Select Class" at bounding box center [523, 259] width 66 height 36
drag, startPoint x: 526, startPoint y: 309, endPoint x: 531, endPoint y: 291, distance: 18.6
click at [531, 301] on div "PRIMARY 2 -" at bounding box center [564, 300] width 169 height 29
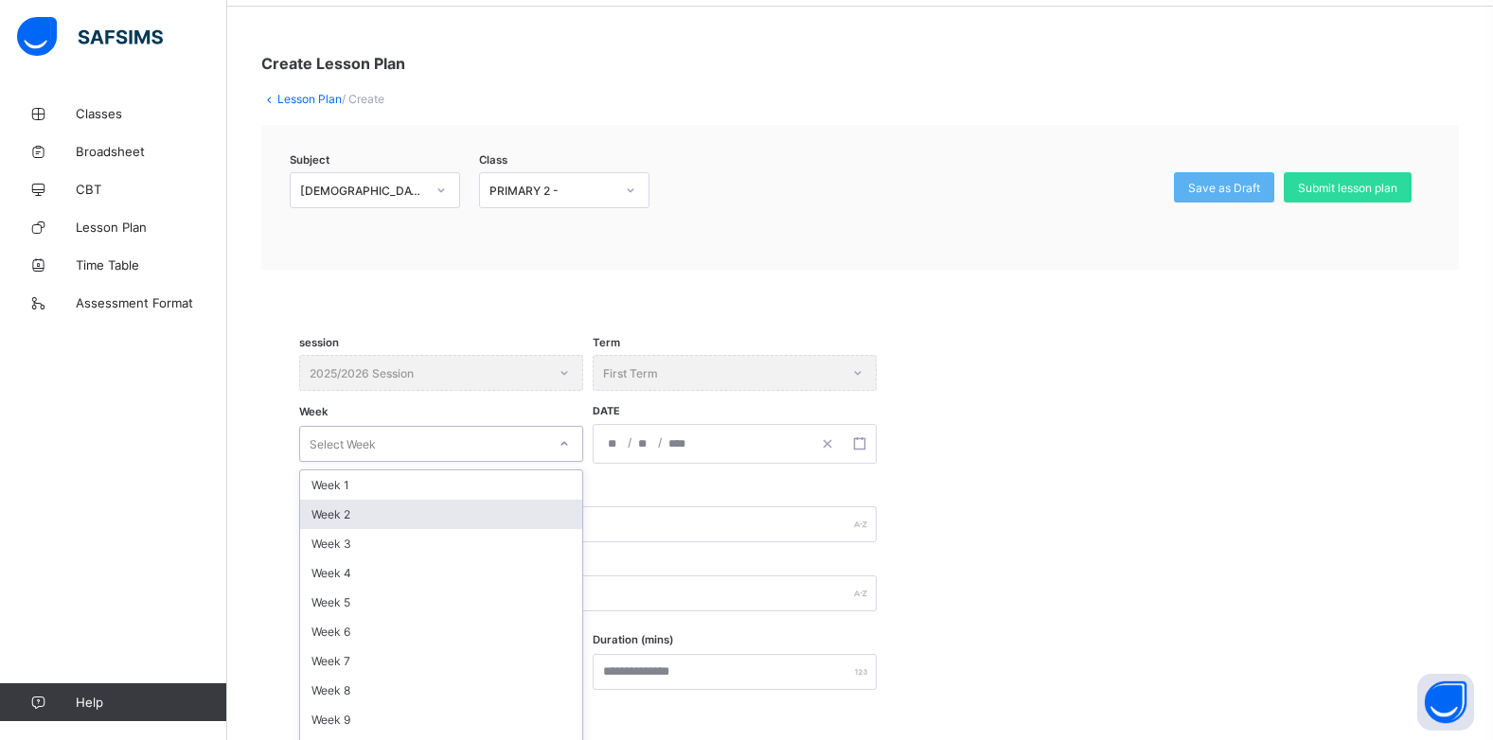
click at [366, 462] on div "option Week 2 focused, 2 of 14. 14 results available. Use Up and Down to choose…" at bounding box center [441, 444] width 284 height 36
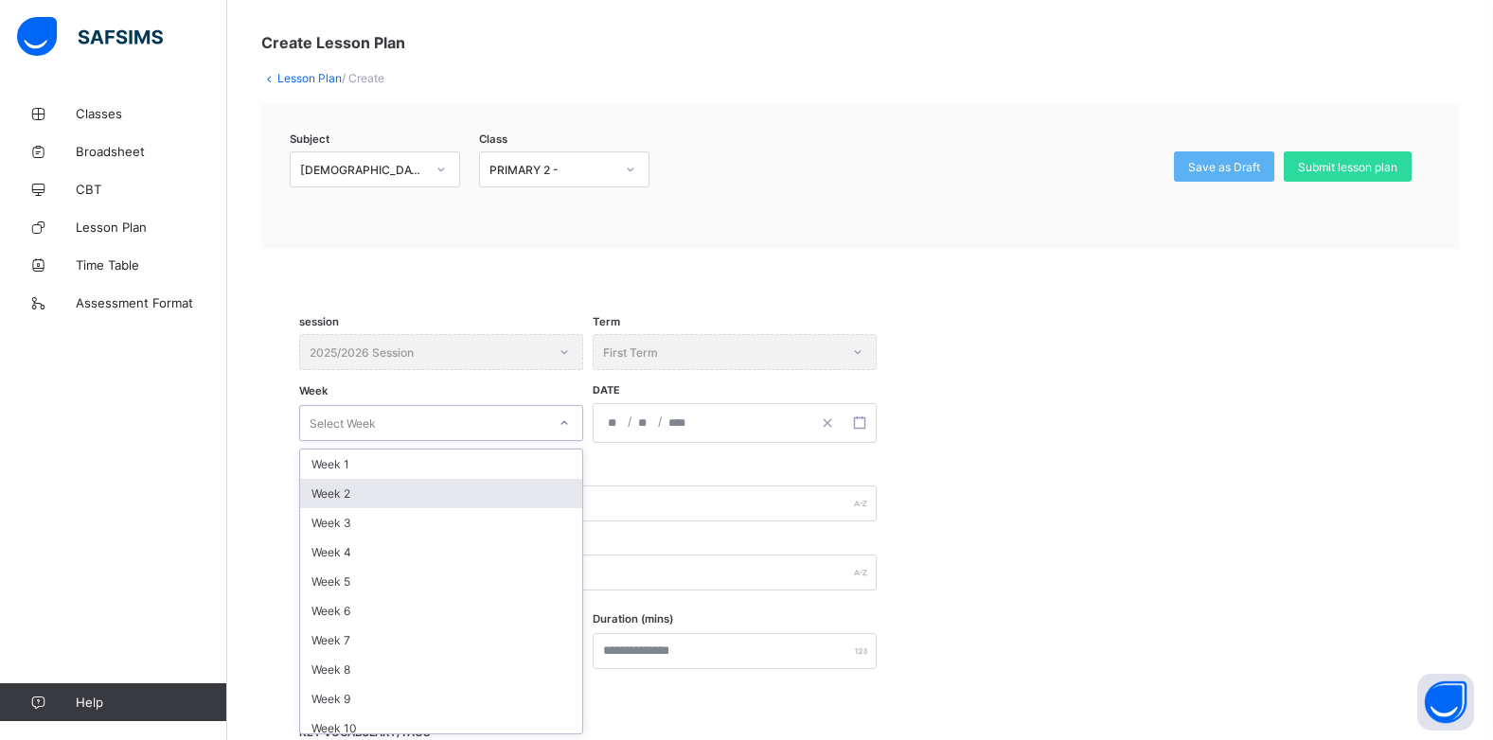
scroll to position [92, 0]
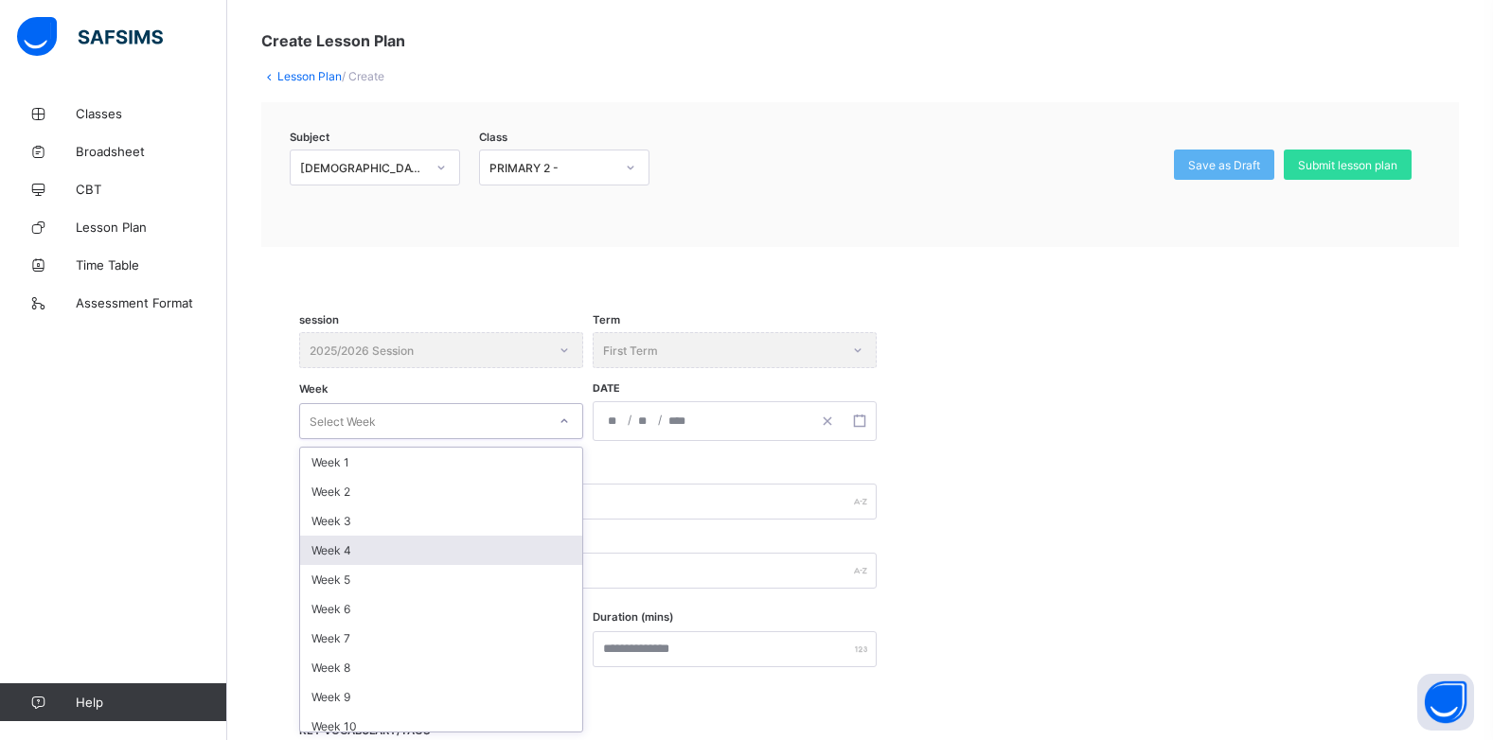
click at [356, 548] on div "Week 4" at bounding box center [441, 550] width 282 height 29
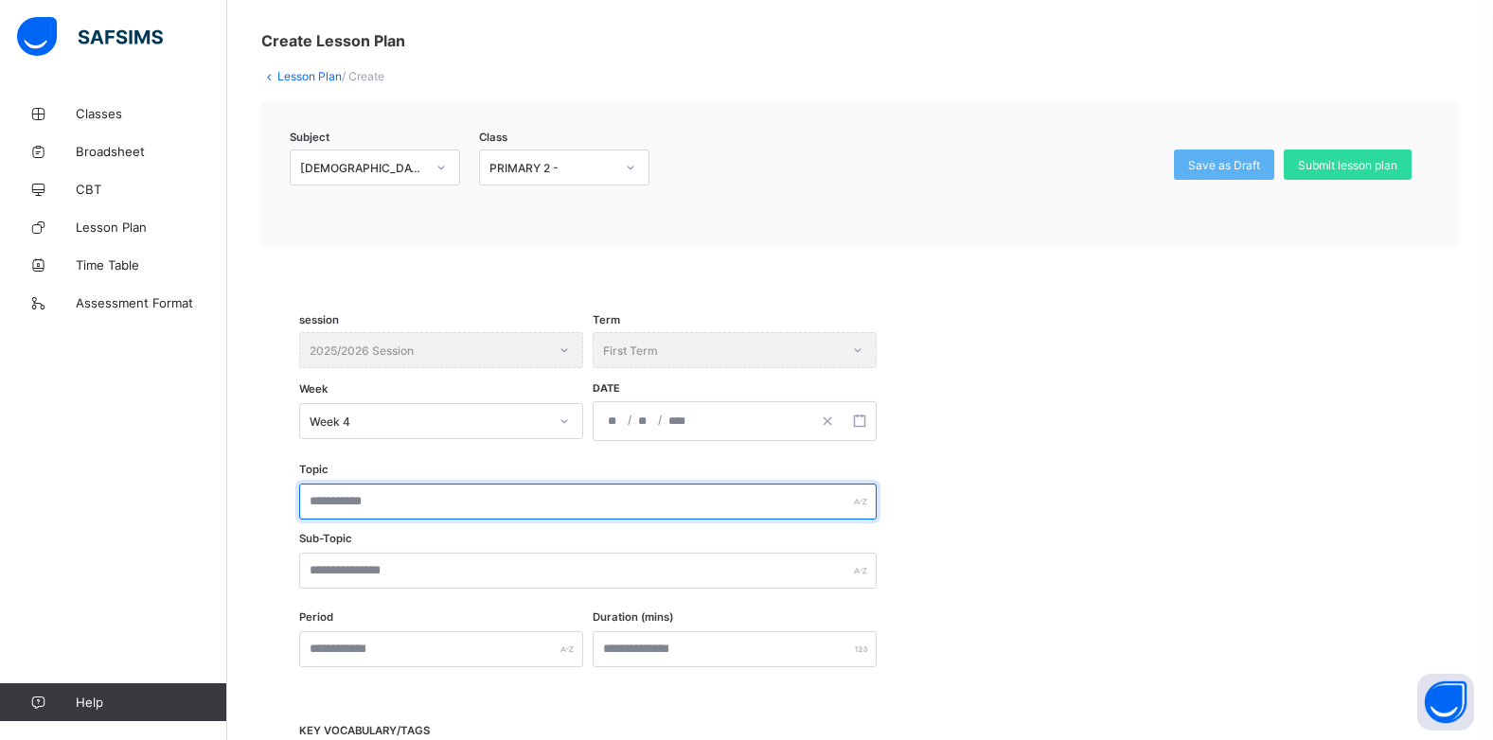
click at [385, 496] on input "text" at bounding box center [588, 502] width 578 height 36
type input "**********"
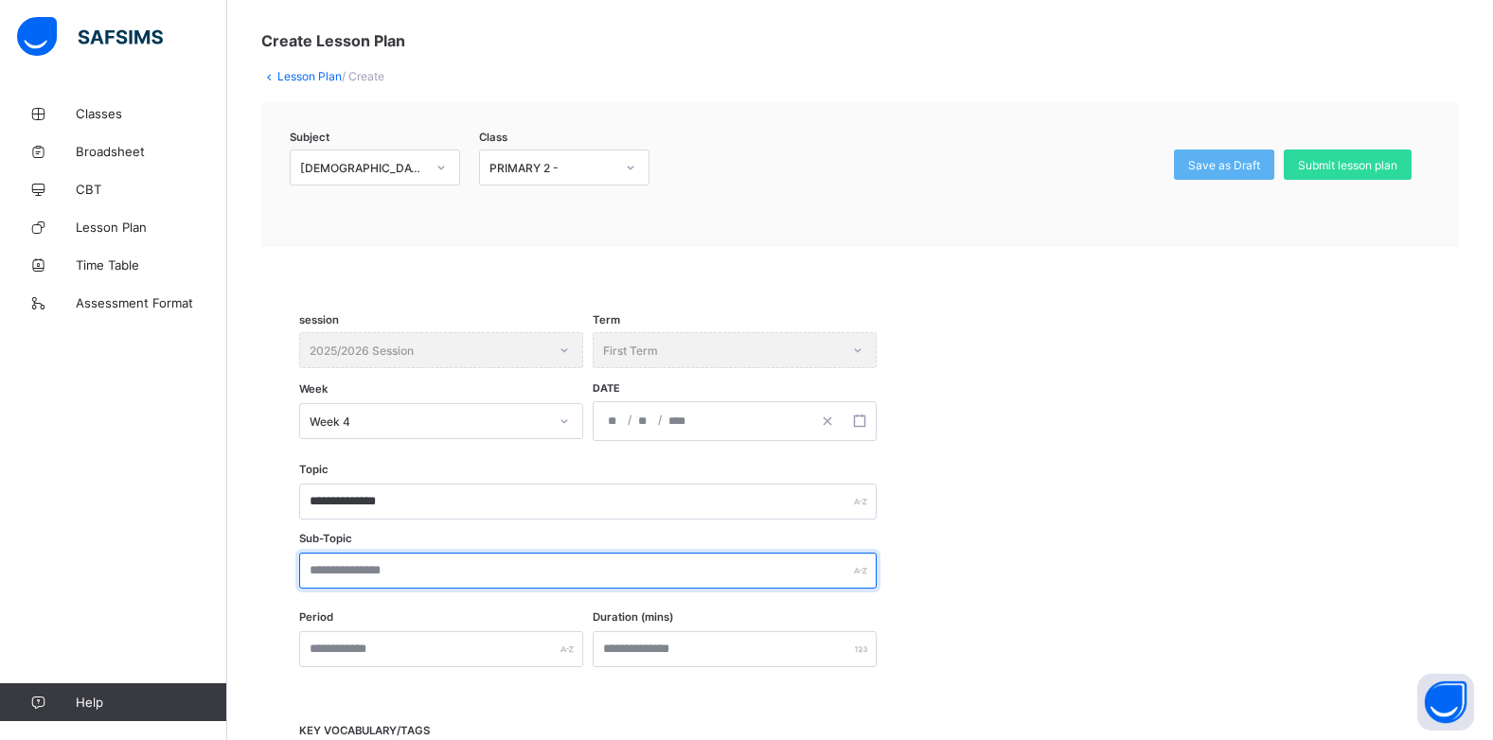
click at [375, 568] on input "text" at bounding box center [588, 571] width 578 height 36
type input "******"
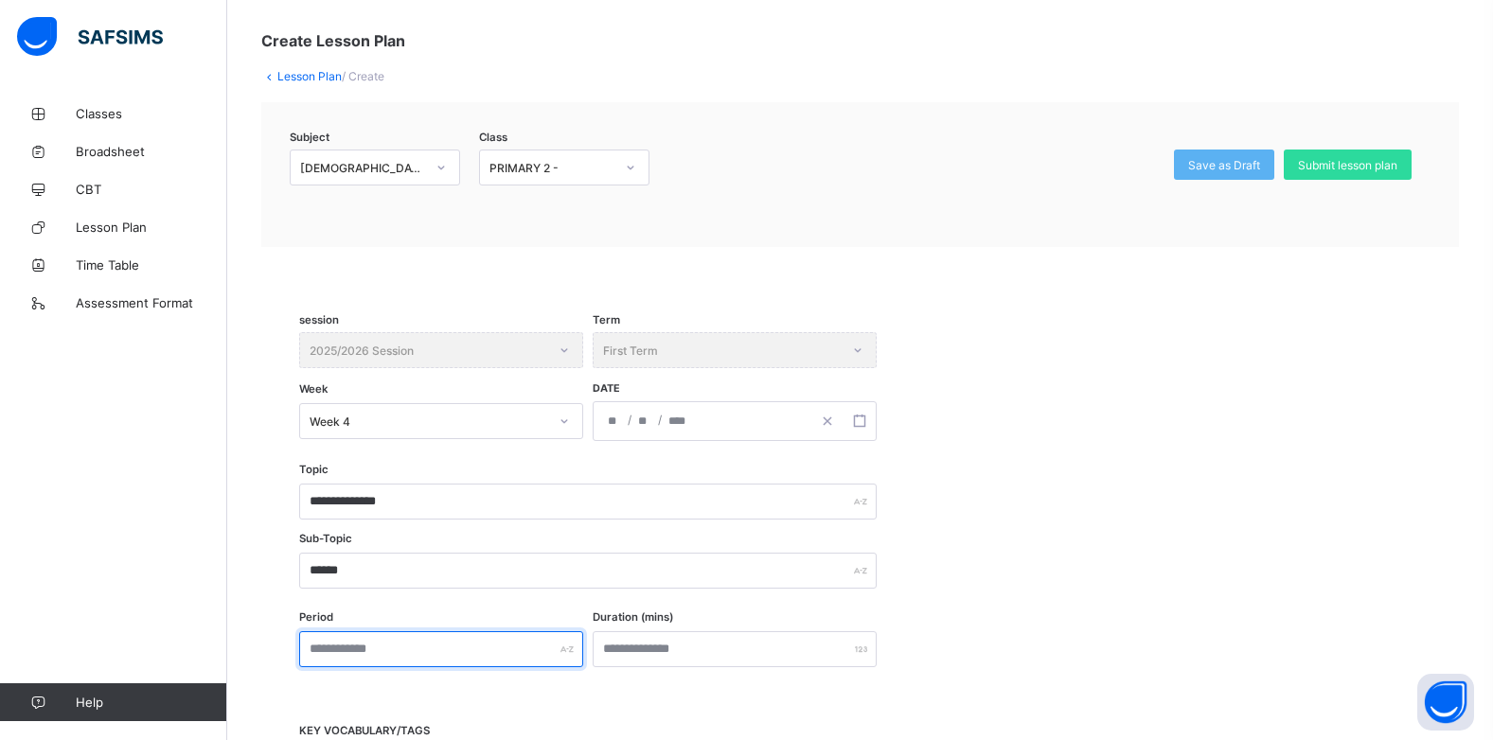
click at [366, 662] on input "text" at bounding box center [441, 650] width 284 height 36
type input "*"
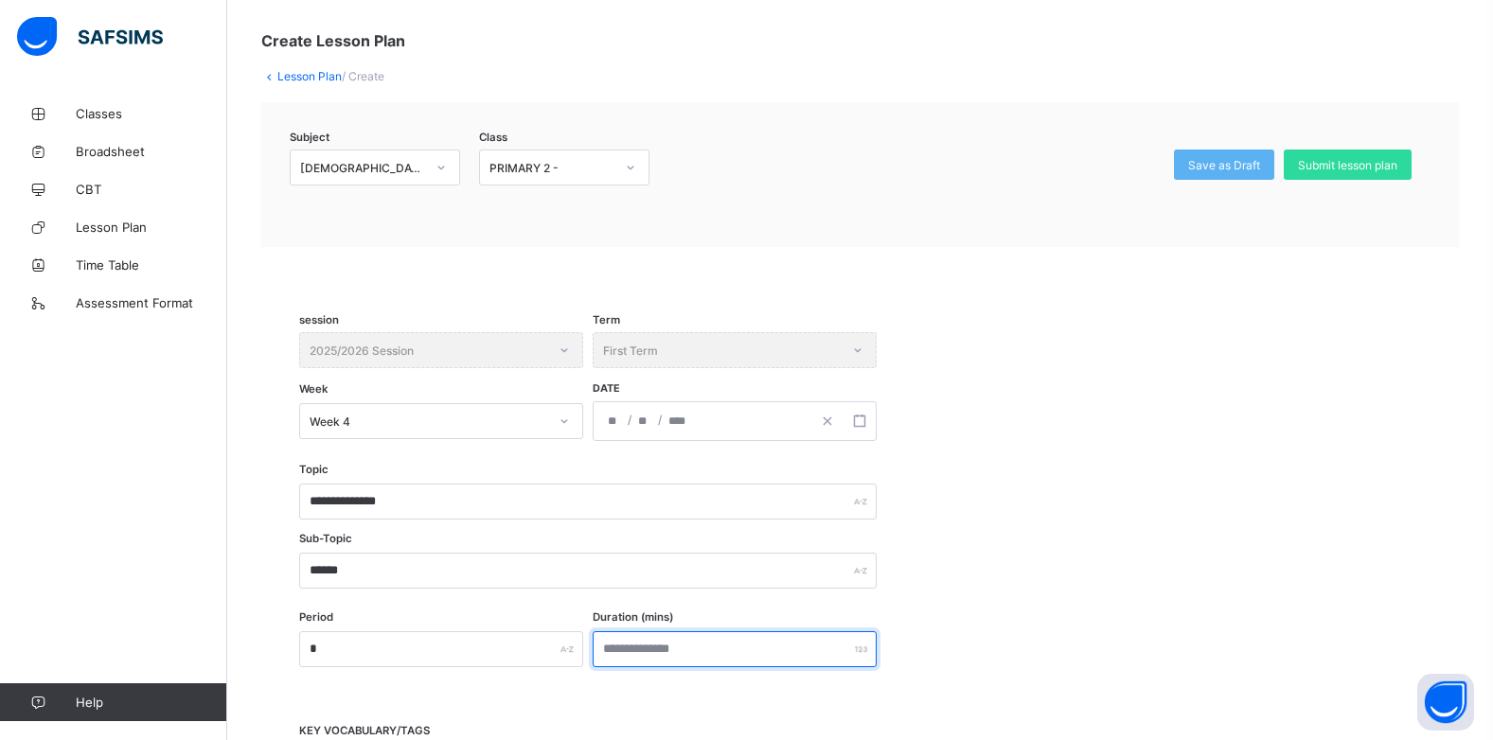
click at [750, 655] on input "number" at bounding box center [735, 650] width 284 height 36
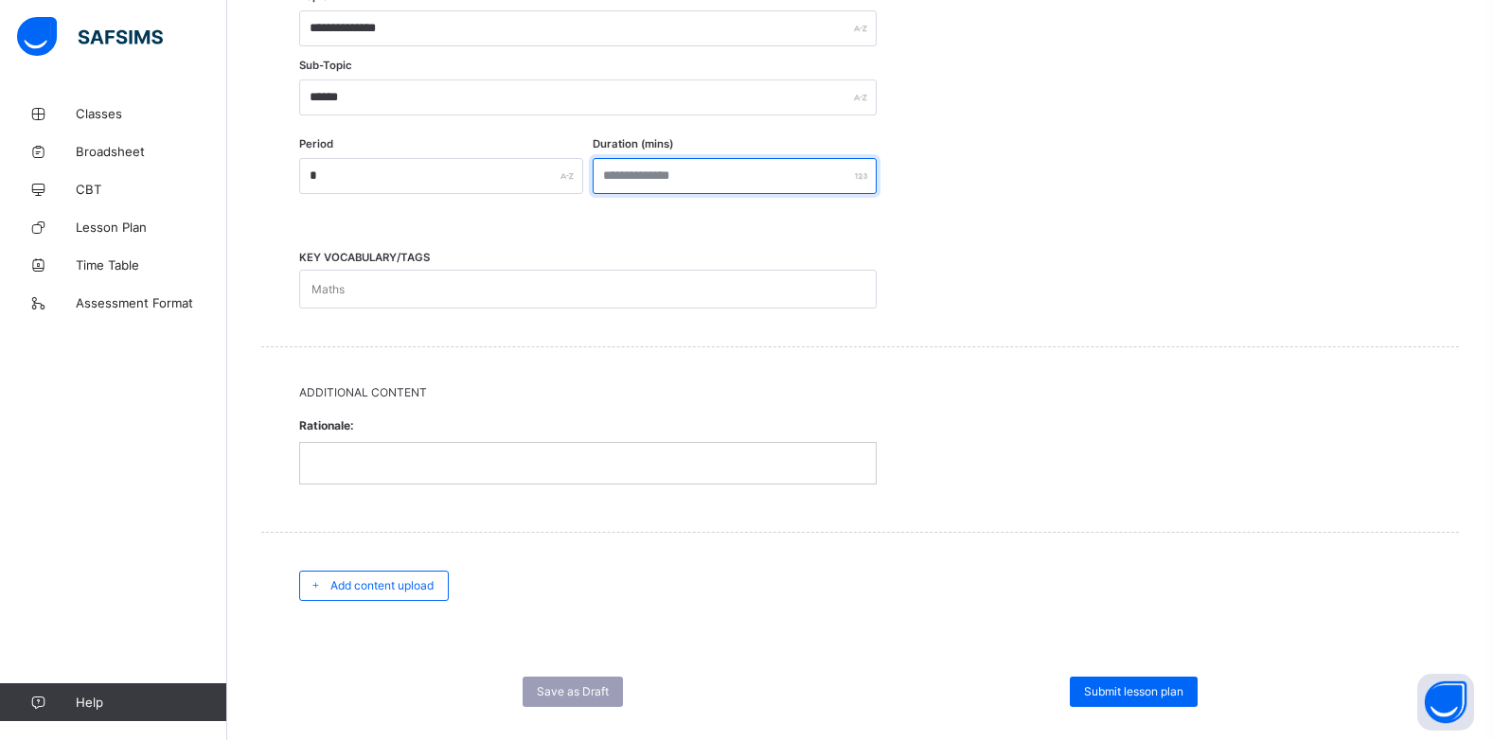
scroll to position [597, 0]
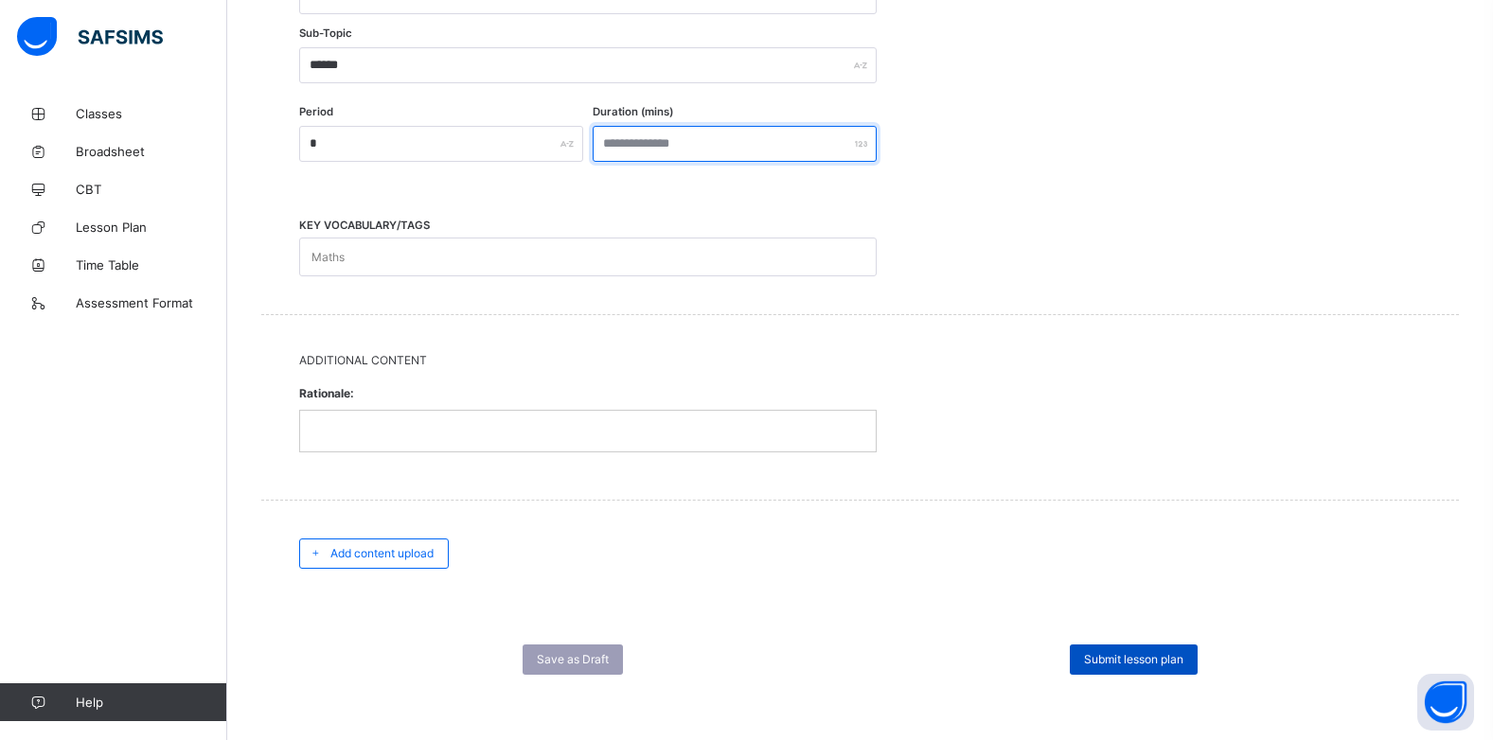
type input "**"
click at [1135, 659] on span "Submit lesson plan" at bounding box center [1133, 659] width 99 height 14
click at [1115, 657] on span "Submit lesson plan" at bounding box center [1133, 659] width 99 height 14
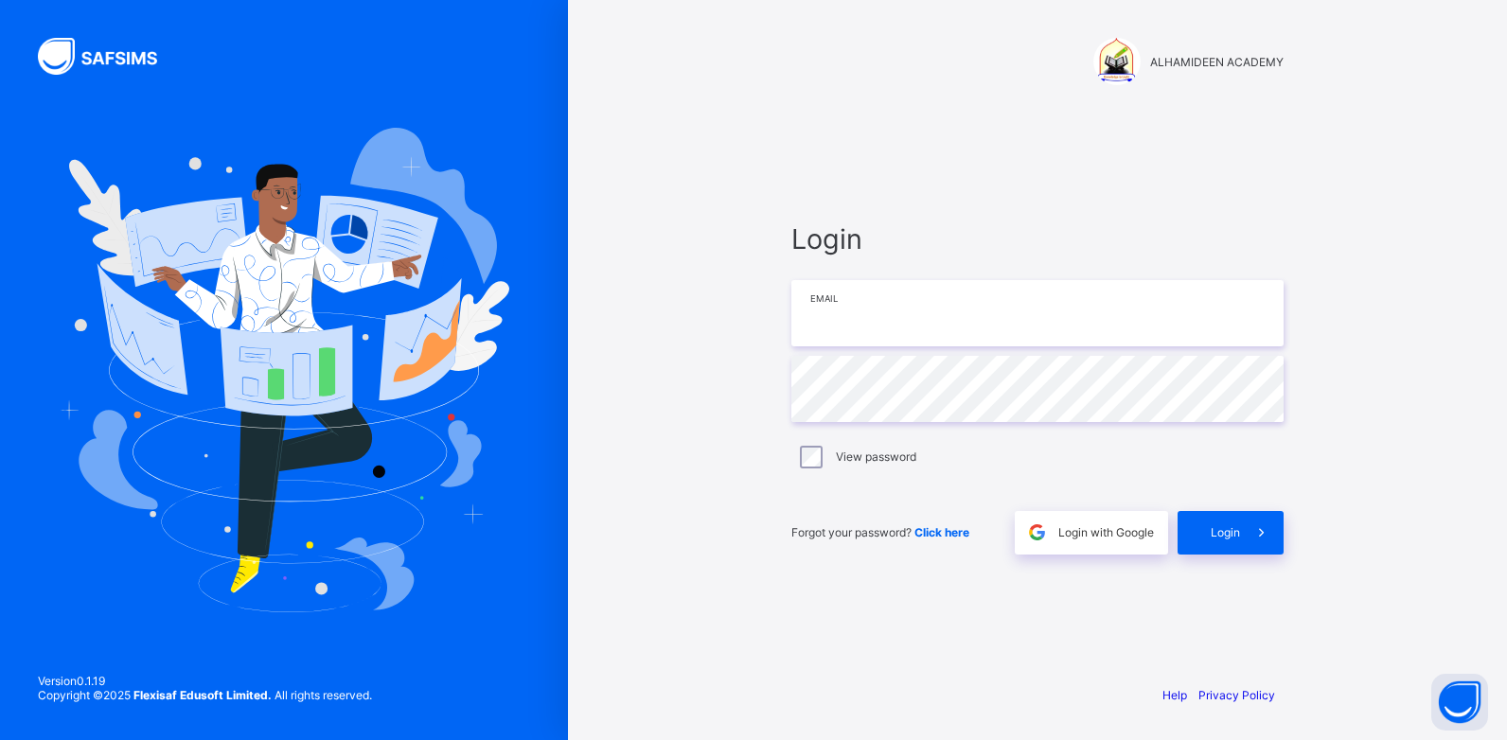
type input "**********"
